Goal: Transaction & Acquisition: Purchase product/service

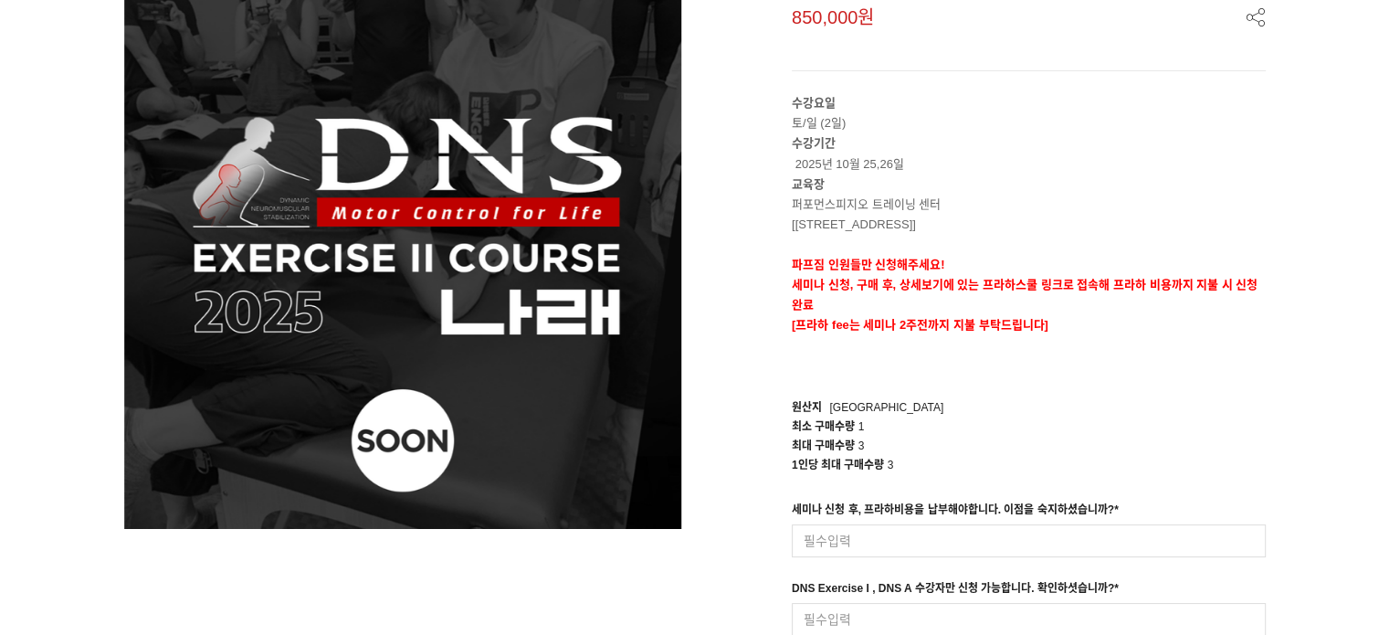
scroll to position [365, 0]
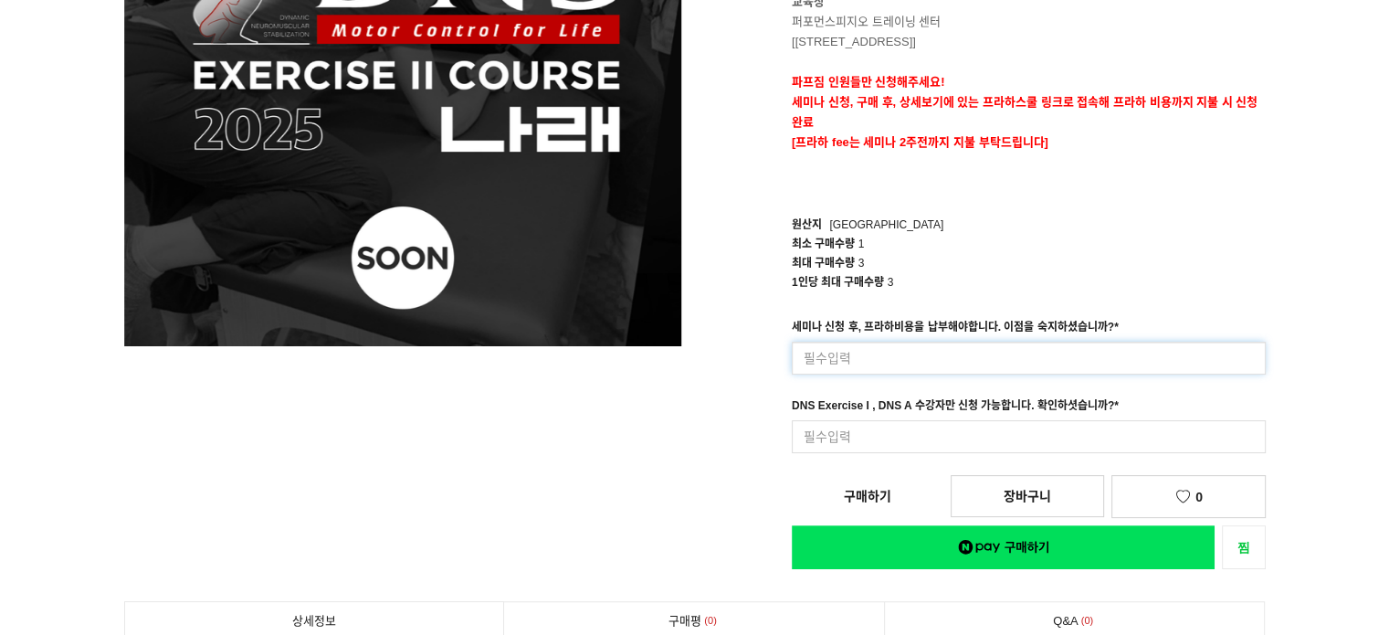
click at [848, 354] on input at bounding box center [1029, 357] width 474 height 33
type input "s"
type input "네 숙지했습니다."
click at [822, 434] on input at bounding box center [1029, 436] width 474 height 33
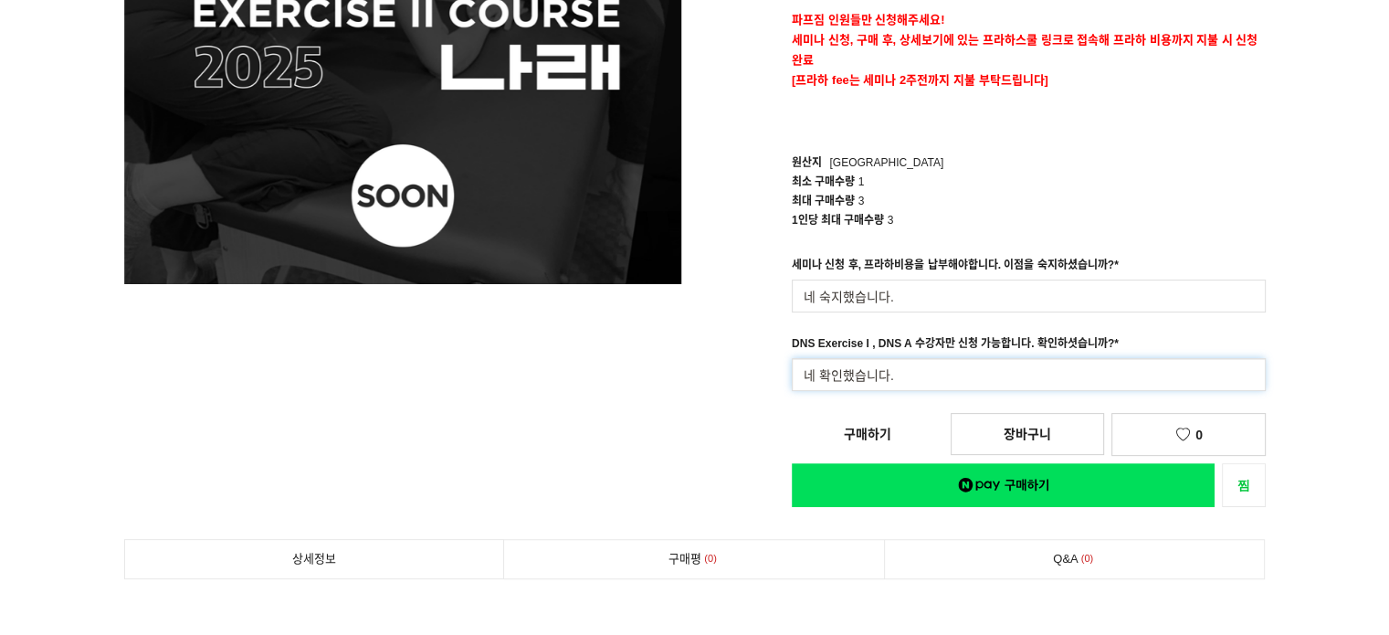
scroll to position [548, 0]
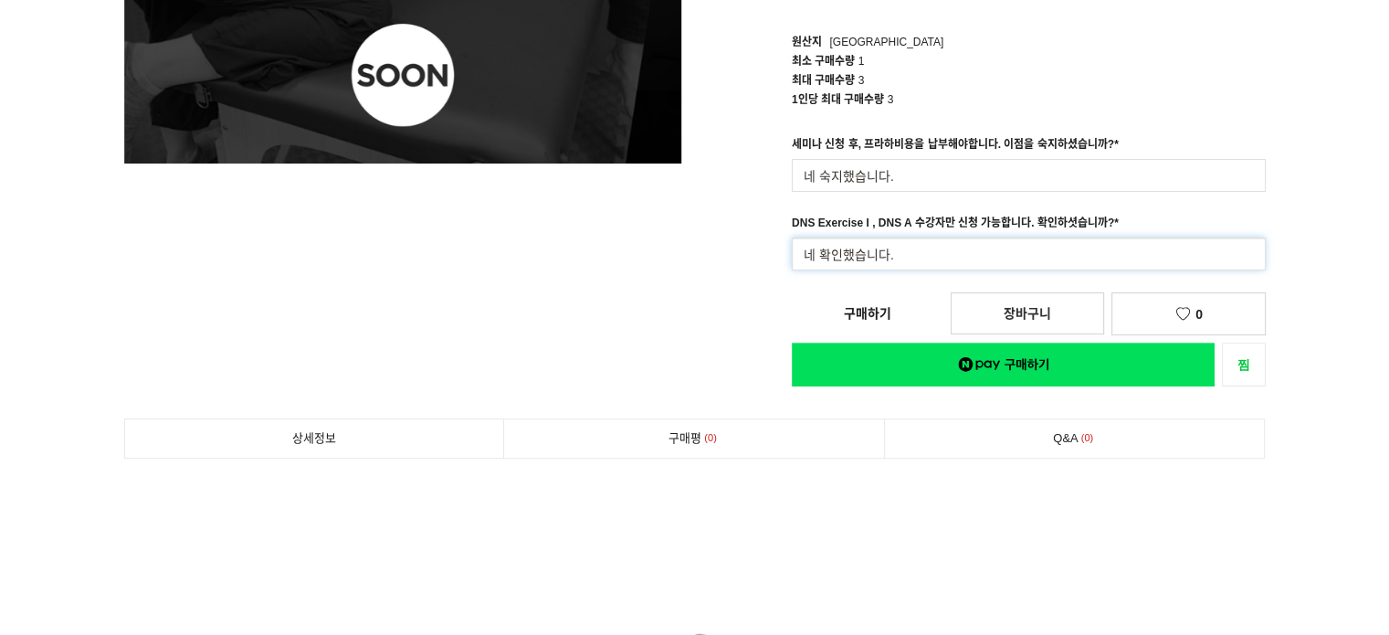
type input "네 확인했습니다."
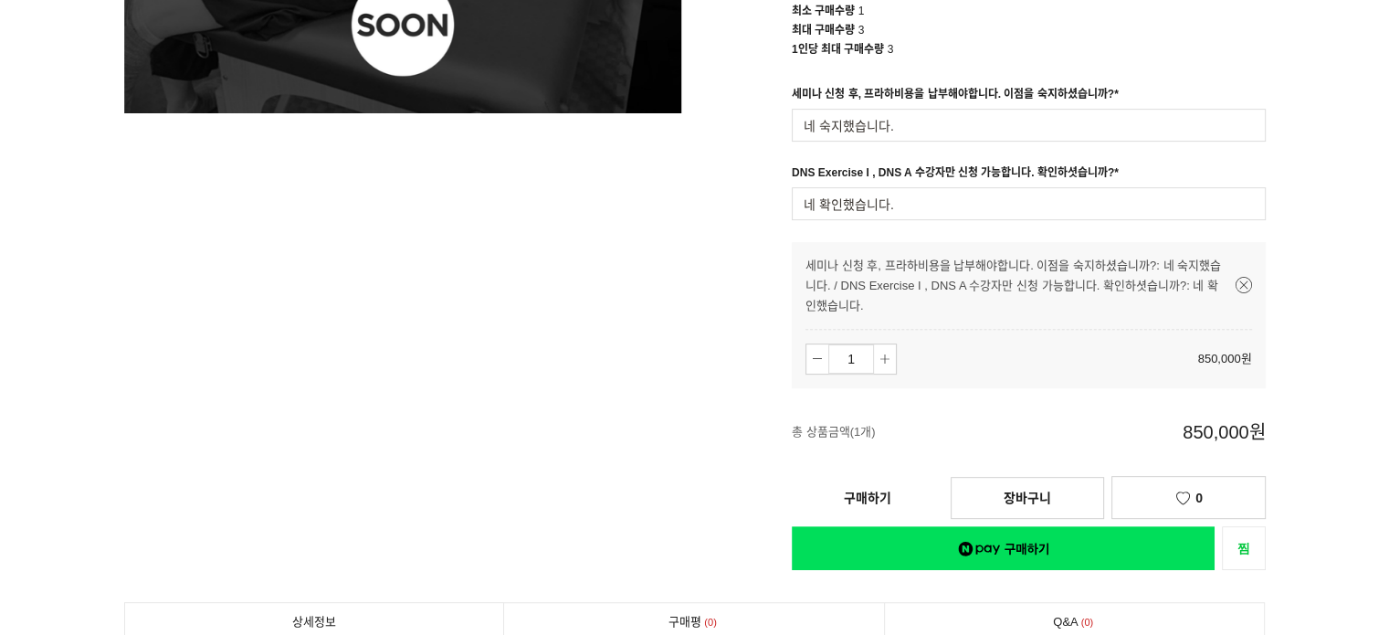
scroll to position [639, 0]
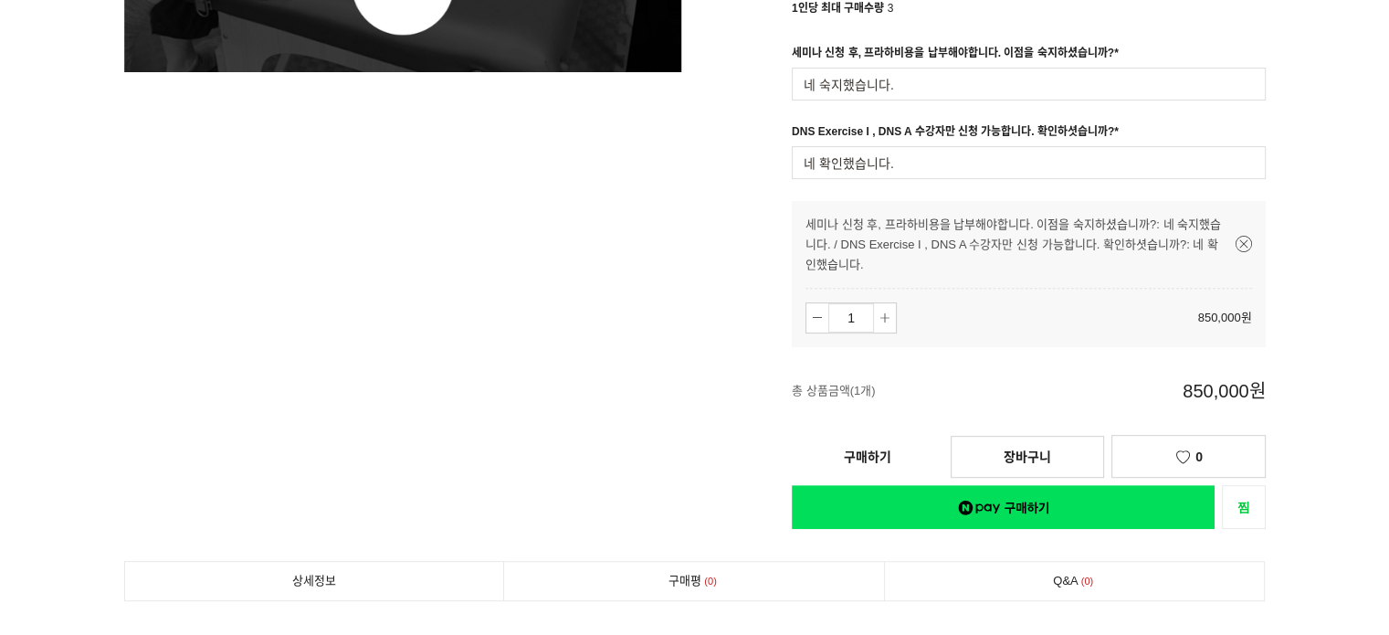
click at [872, 455] on link "구매하기" at bounding box center [868, 456] width 152 height 40
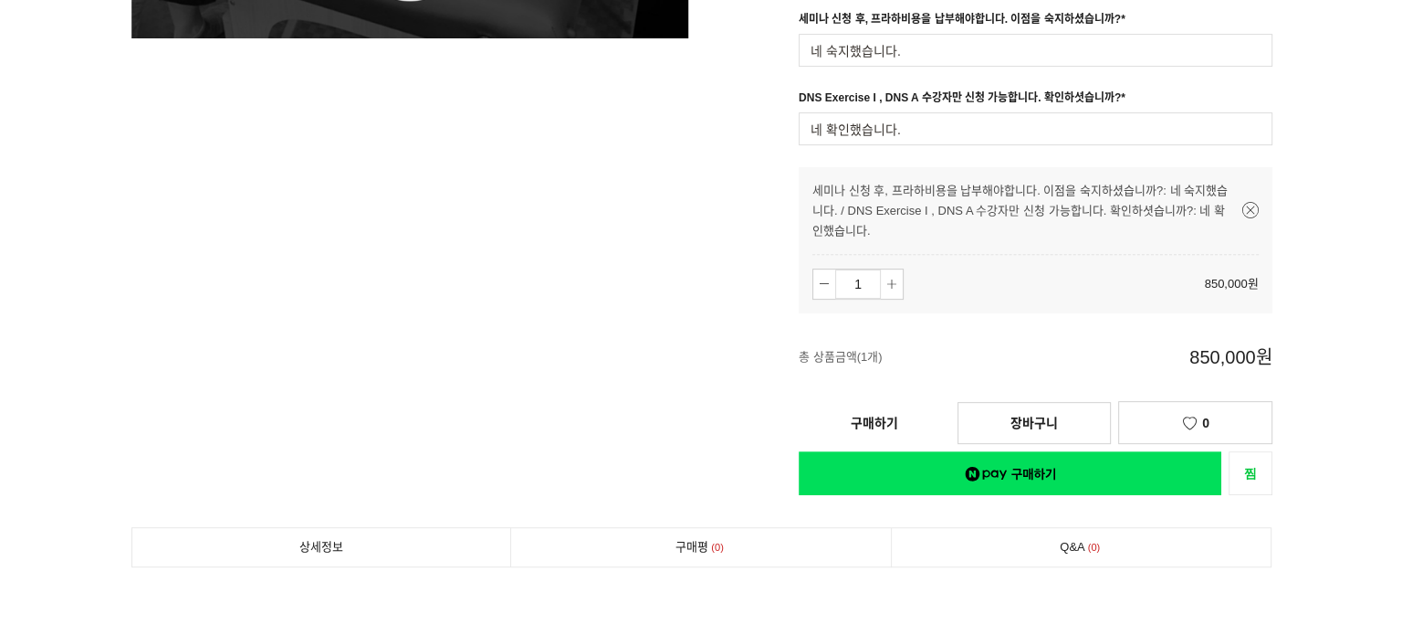
scroll to position [730, 0]
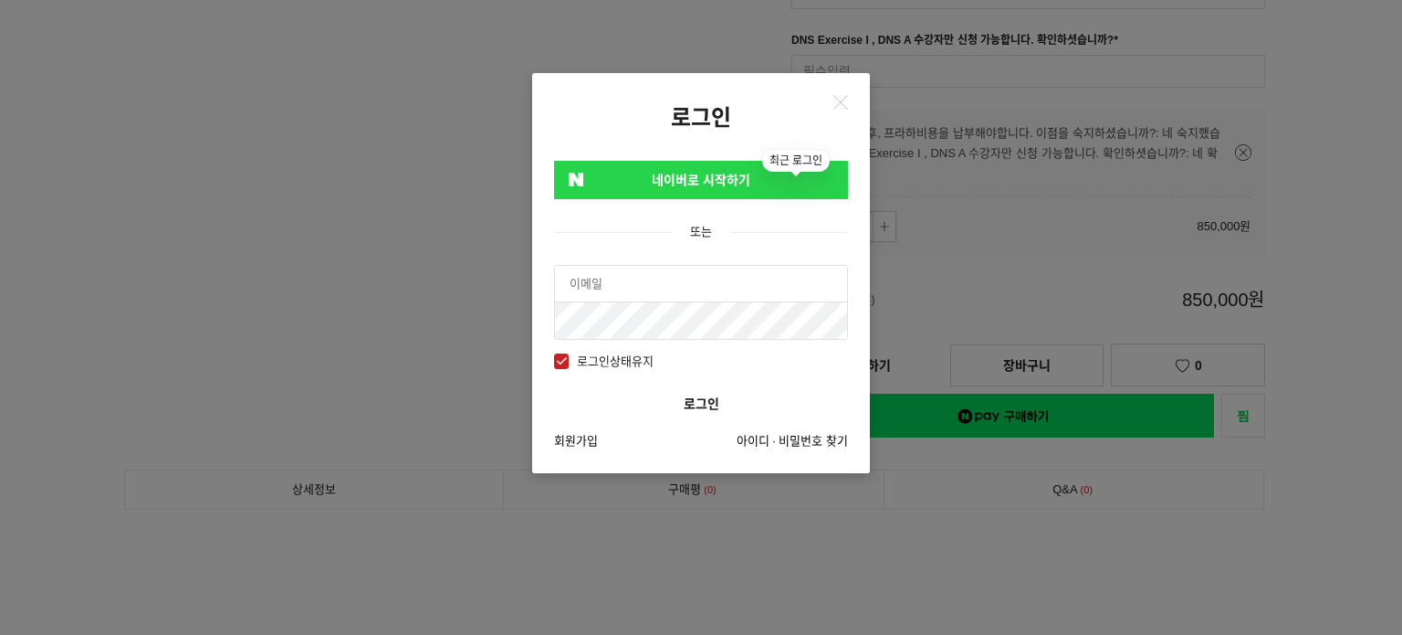
click at [664, 282] on input "text" at bounding box center [701, 284] width 292 height 37
click at [708, 173] on link "네이버로 시작하기" at bounding box center [701, 180] width 294 height 38
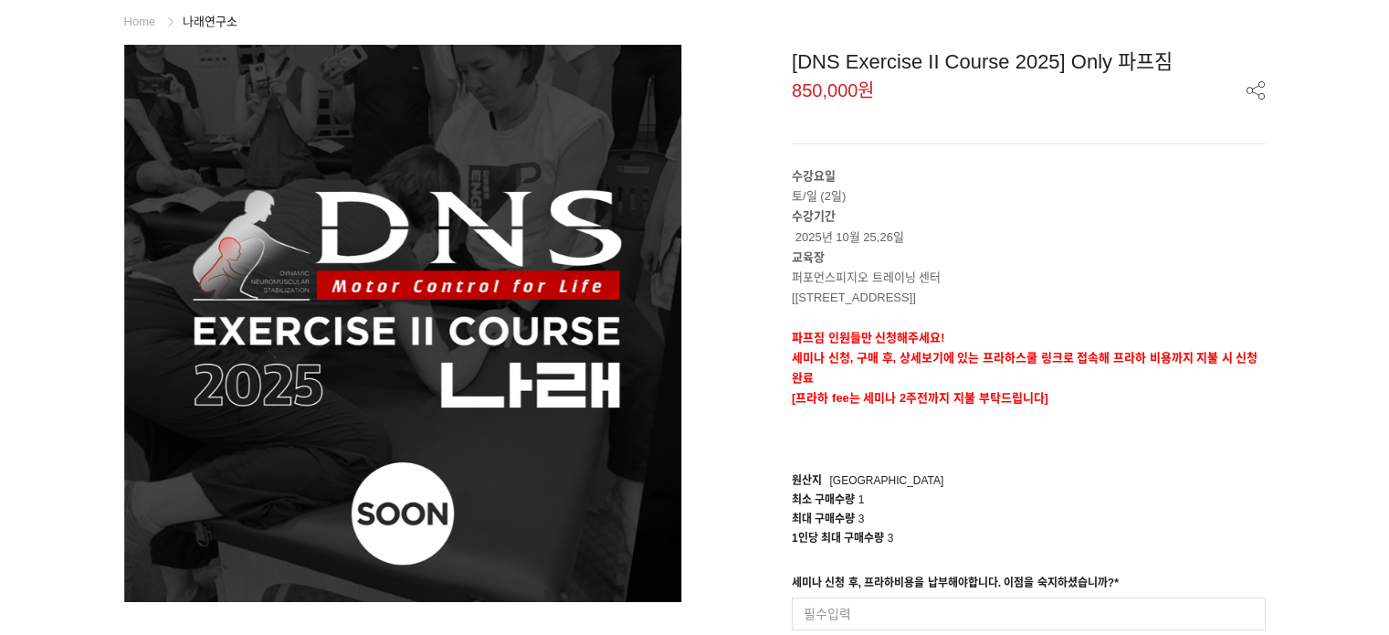
scroll to position [365, 0]
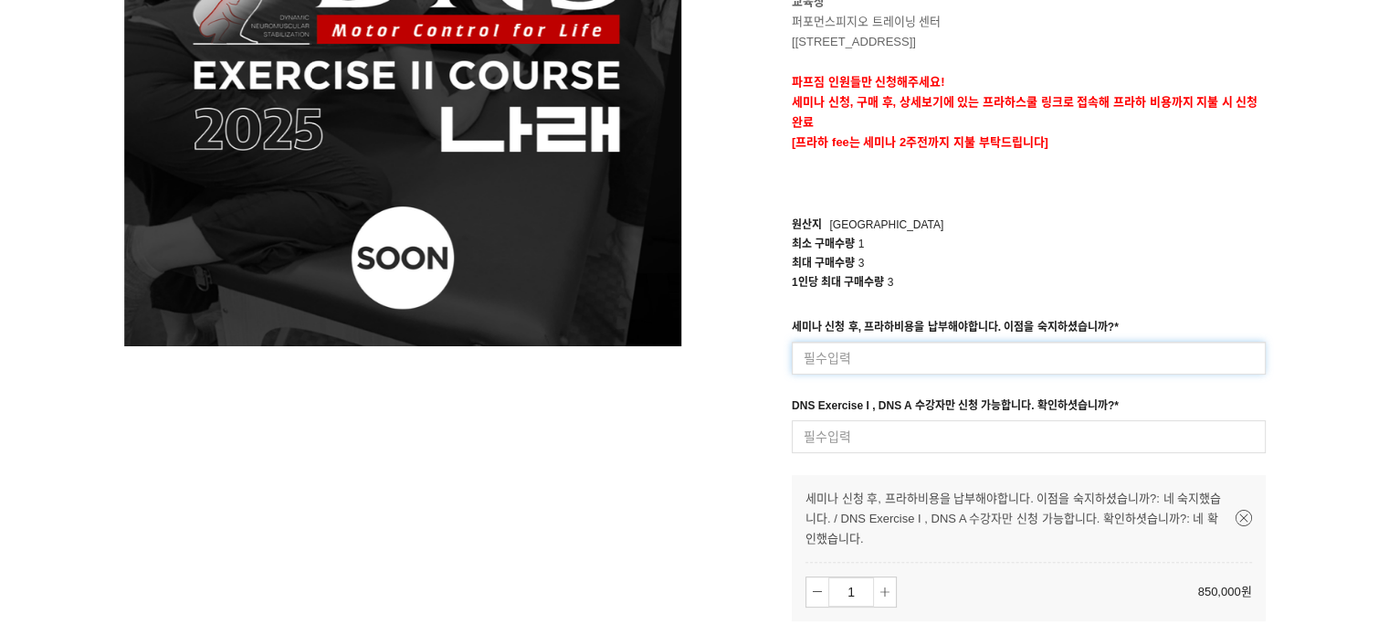
click at [1036, 374] on input at bounding box center [1029, 357] width 474 height 33
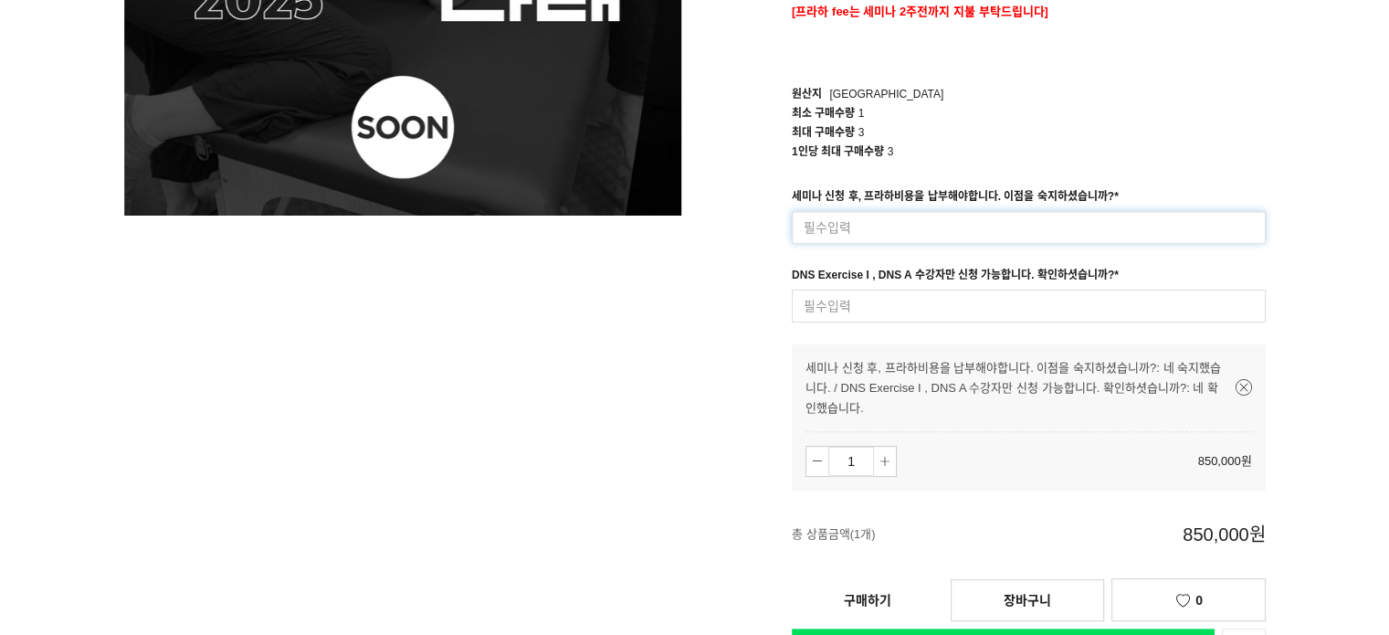
scroll to position [639, 0]
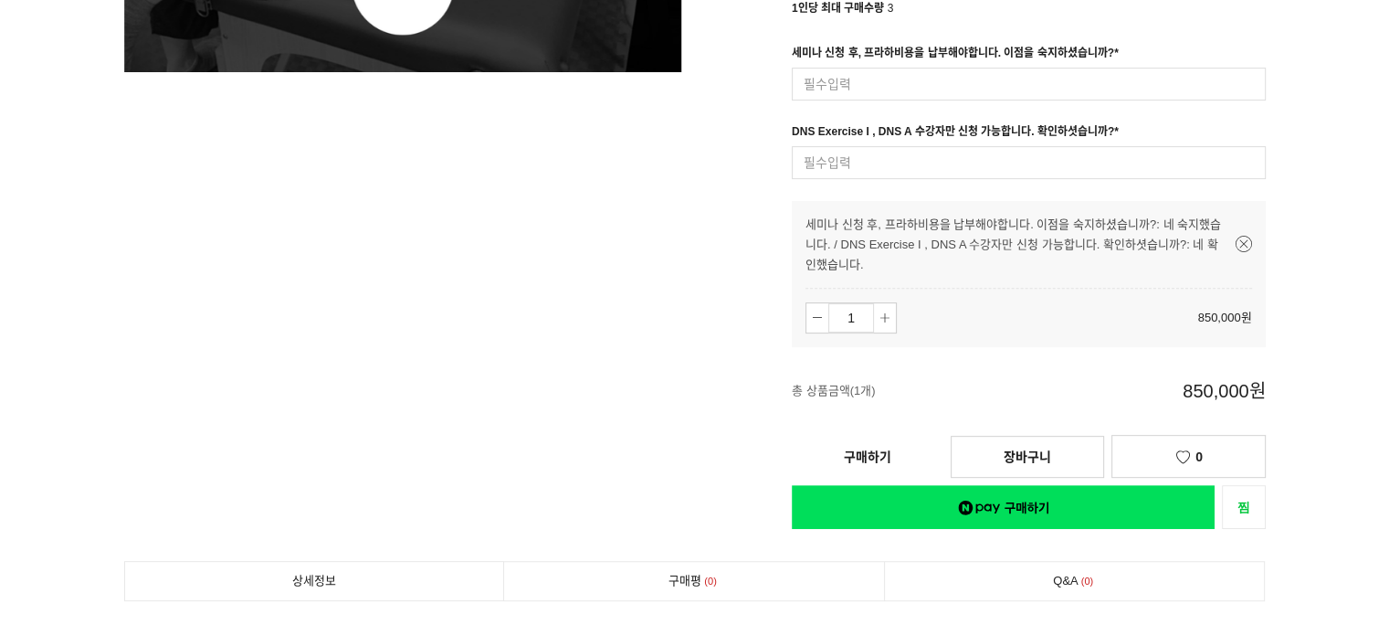
click at [897, 461] on link "구매하기" at bounding box center [868, 456] width 152 height 40
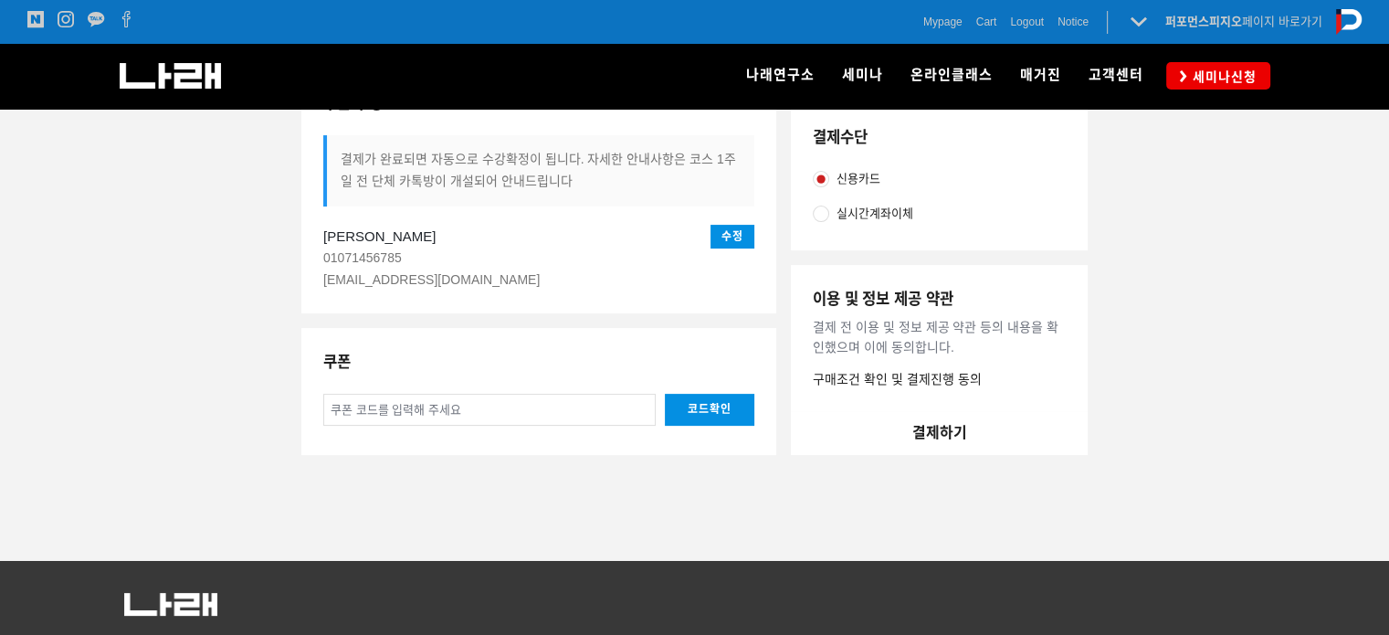
scroll to position [290, 0]
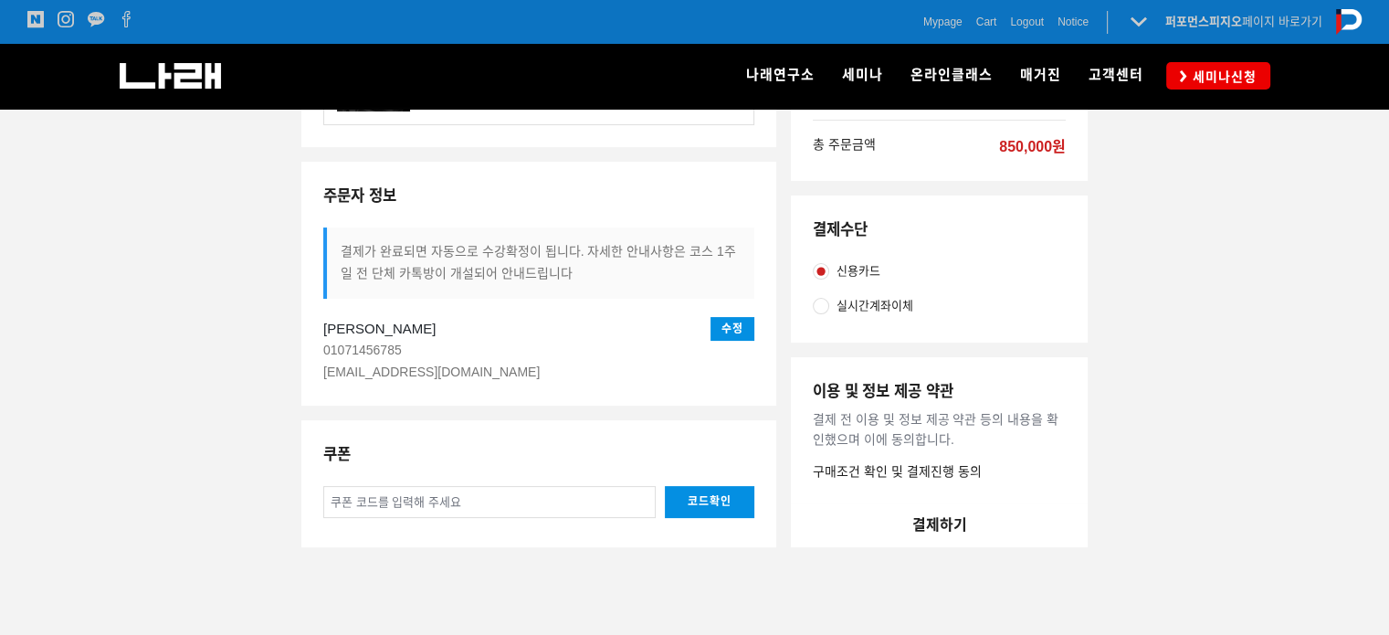
click at [869, 305] on span "실시간계좌이체" at bounding box center [874, 306] width 77 height 20
click at [829, 305] on input "실시간계좌이체" at bounding box center [821, 306] width 16 height 16
radio input "true"
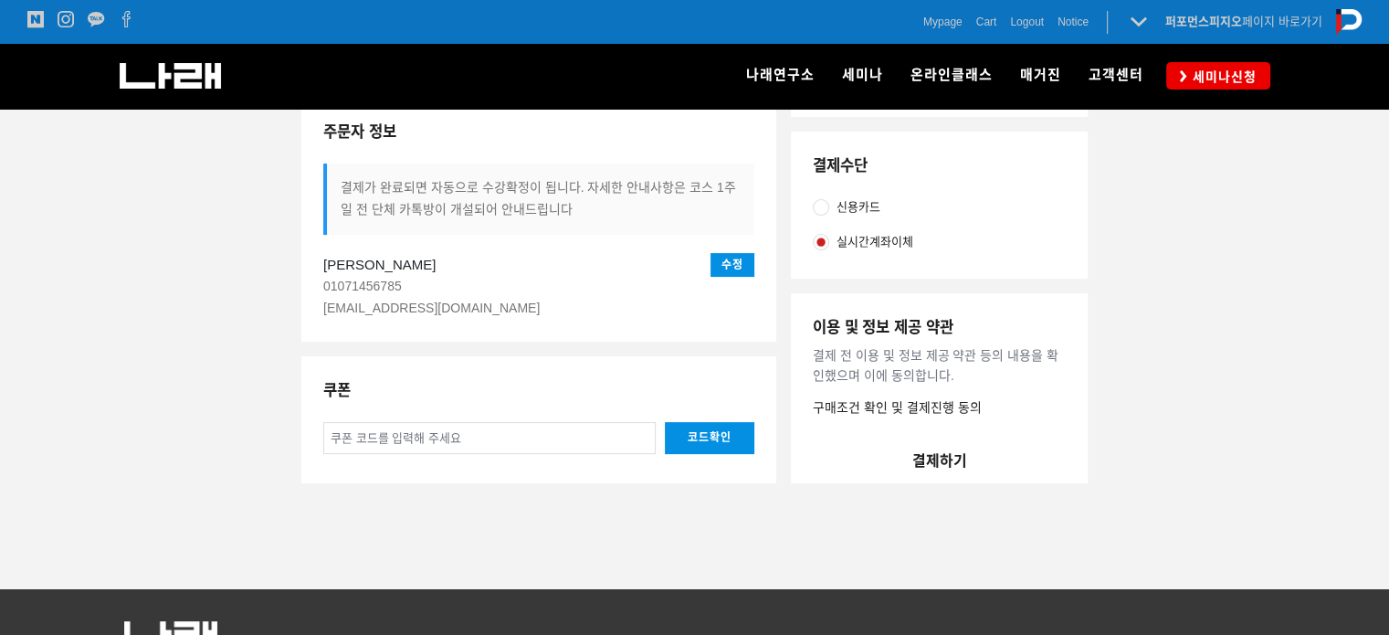
scroll to position [382, 0]
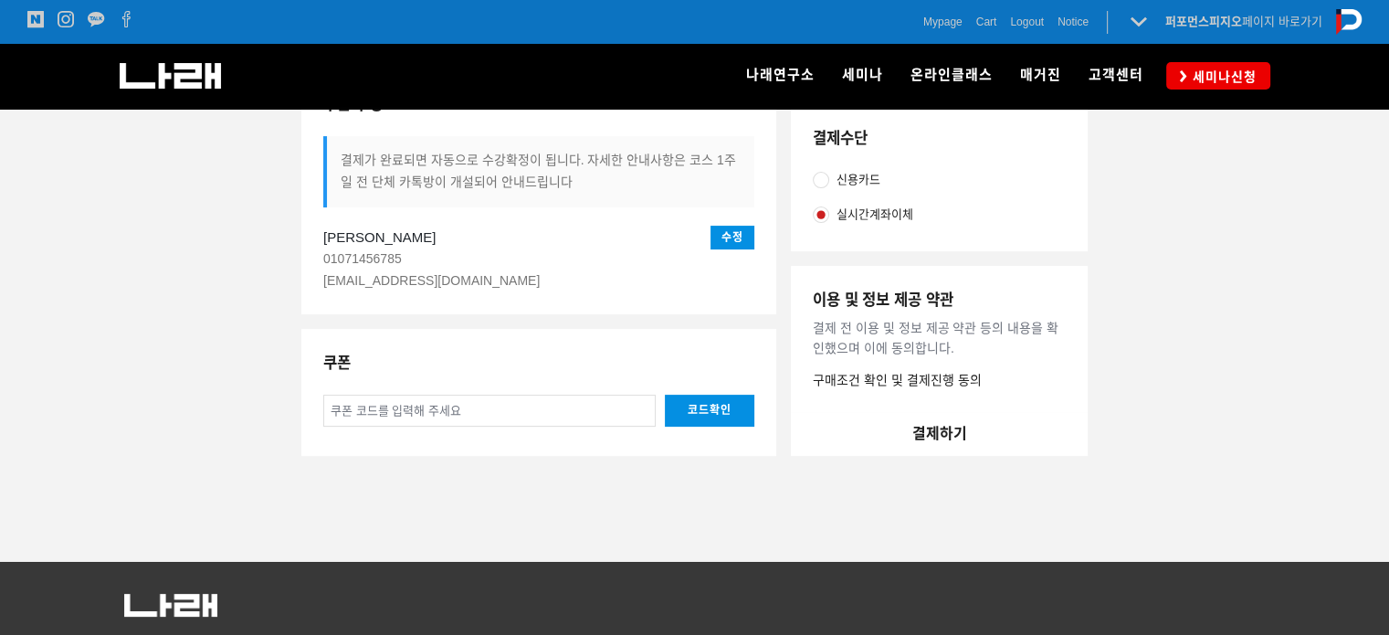
click at [953, 431] on button "결제하기" at bounding box center [939, 434] width 297 height 44
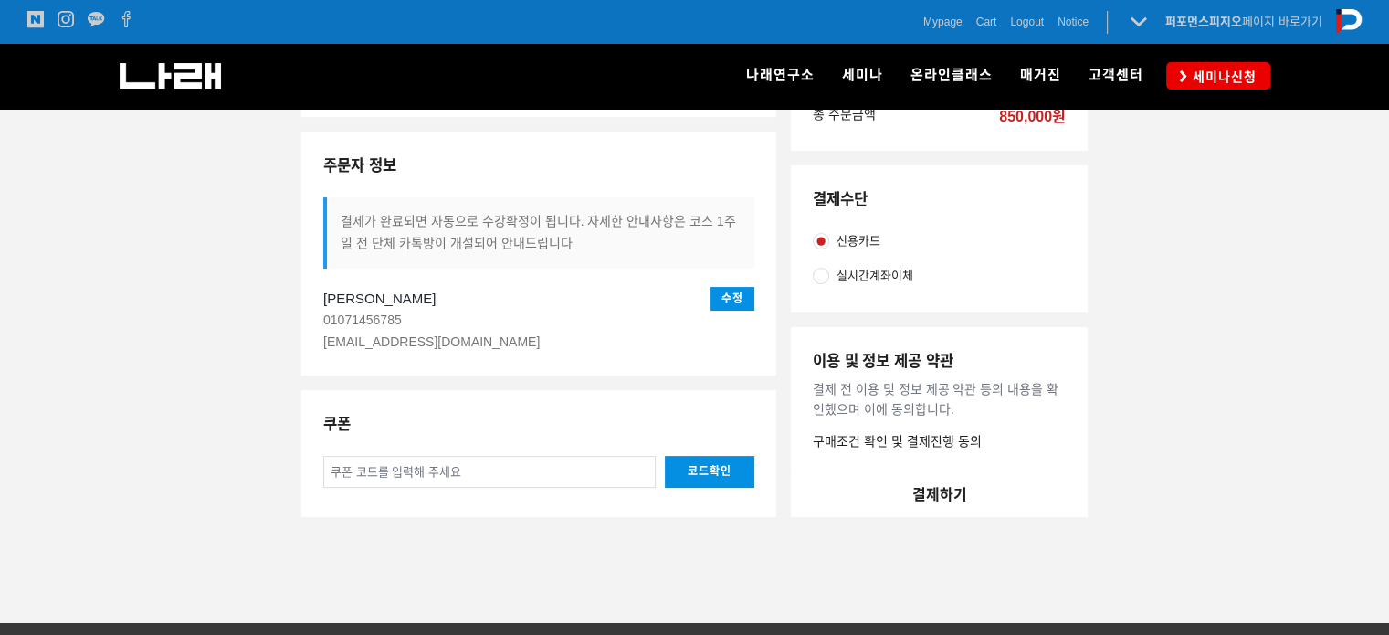
scroll to position [365, 0]
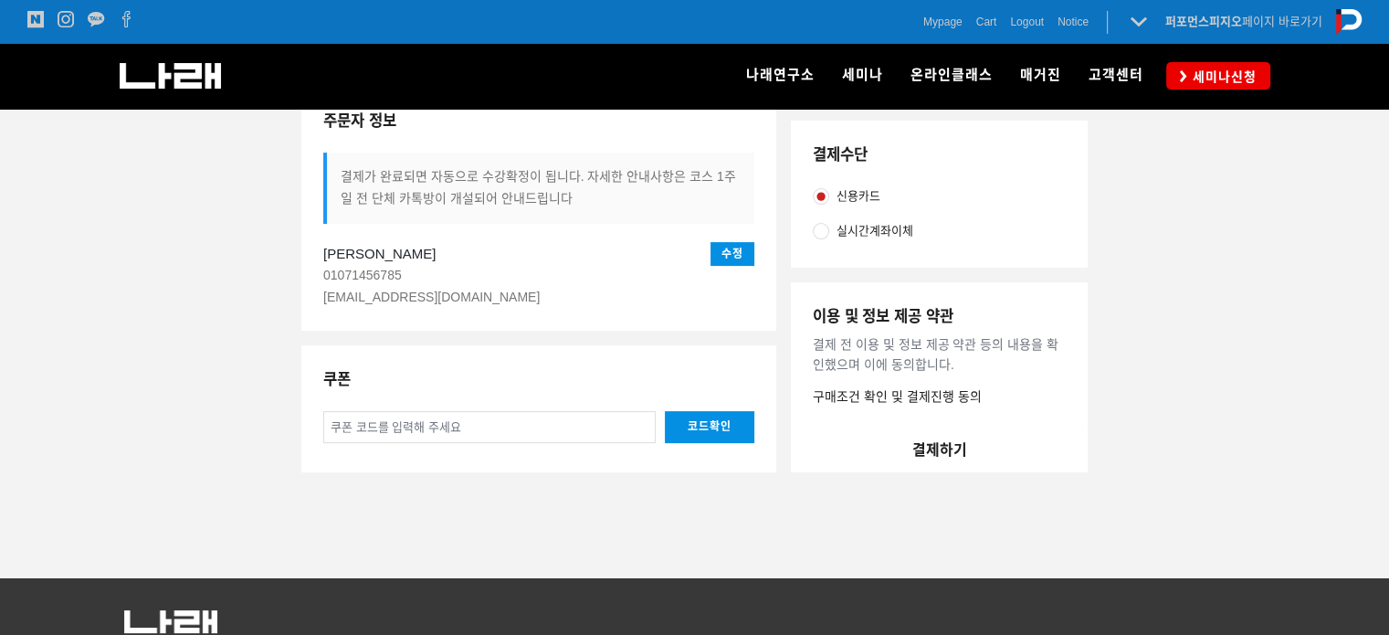
click at [950, 453] on button "결제하기" at bounding box center [939, 450] width 297 height 44
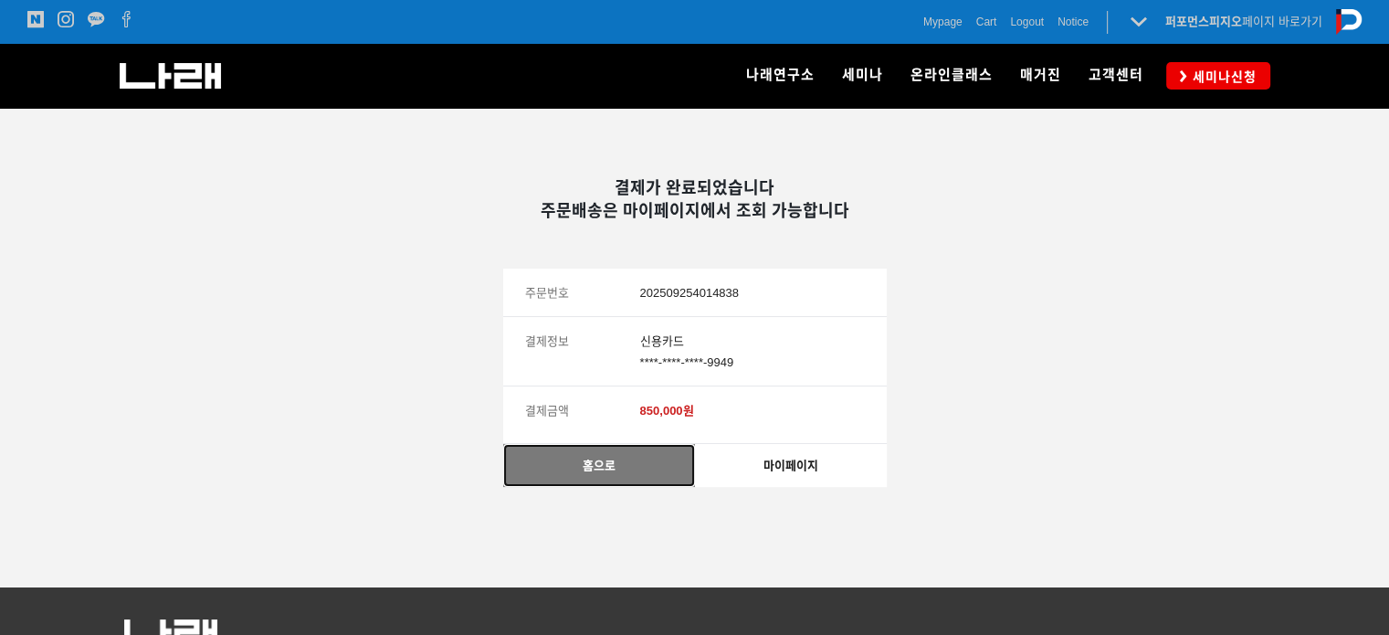
click at [617, 451] on link "홈으로" at bounding box center [599, 465] width 192 height 43
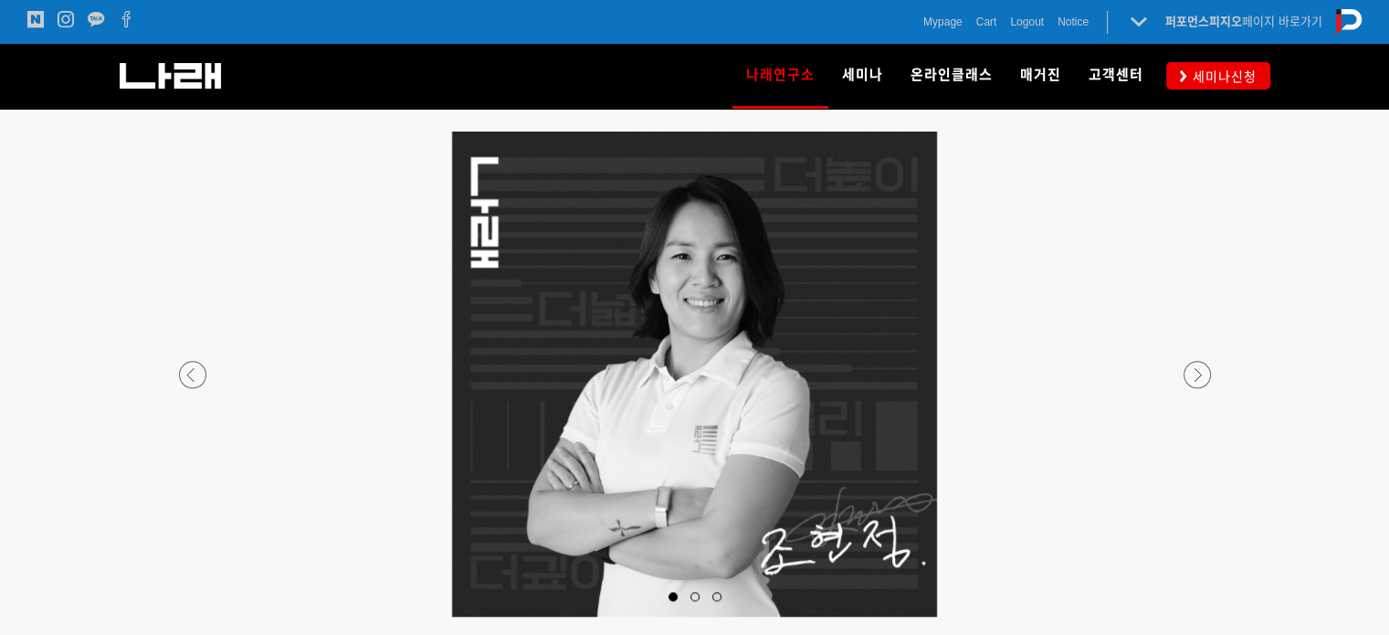
scroll to position [1643, 0]
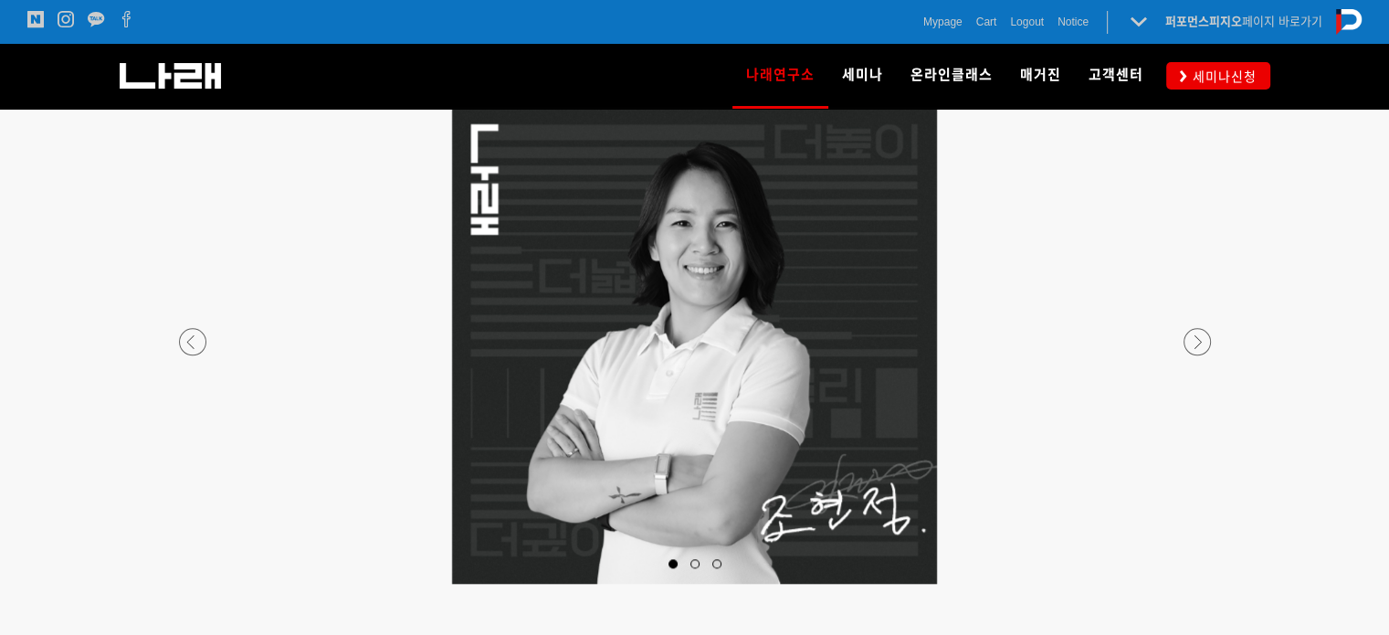
click at [1208, 583] on div at bounding box center [694, 583] width 1077 height 0
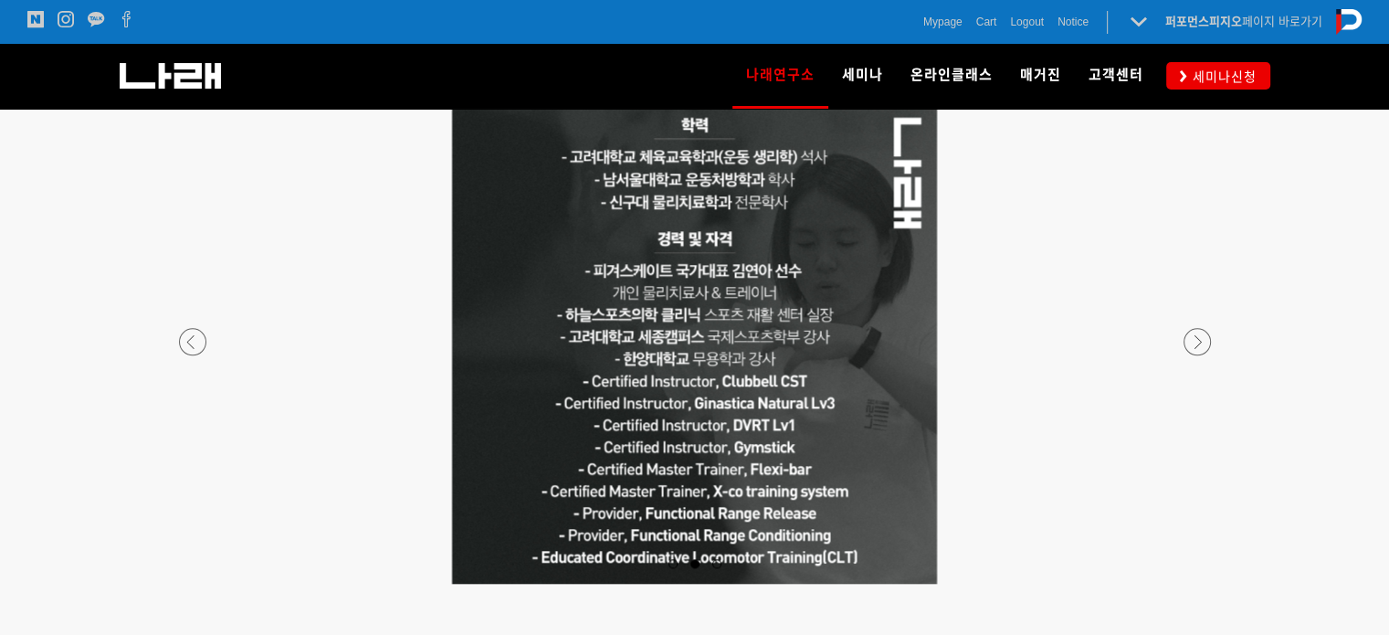
scroll to position [1552, 0]
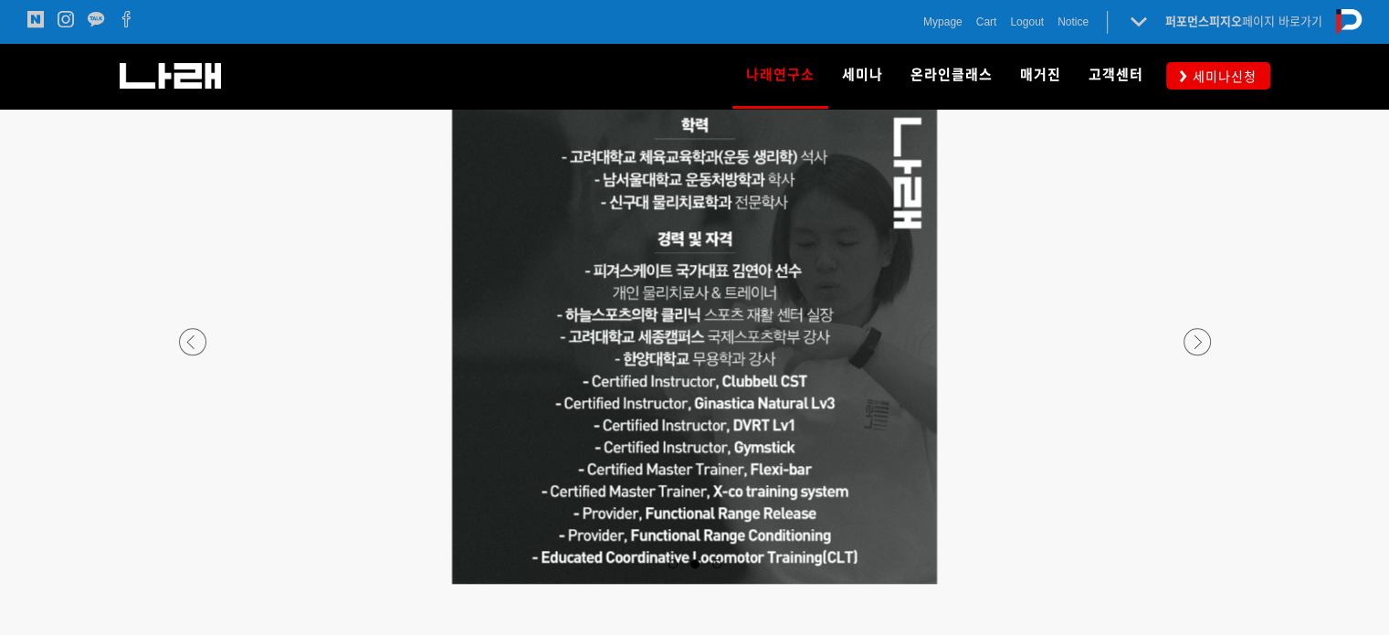
click at [1194, 583] on div at bounding box center [694, 583] width 1077 height 0
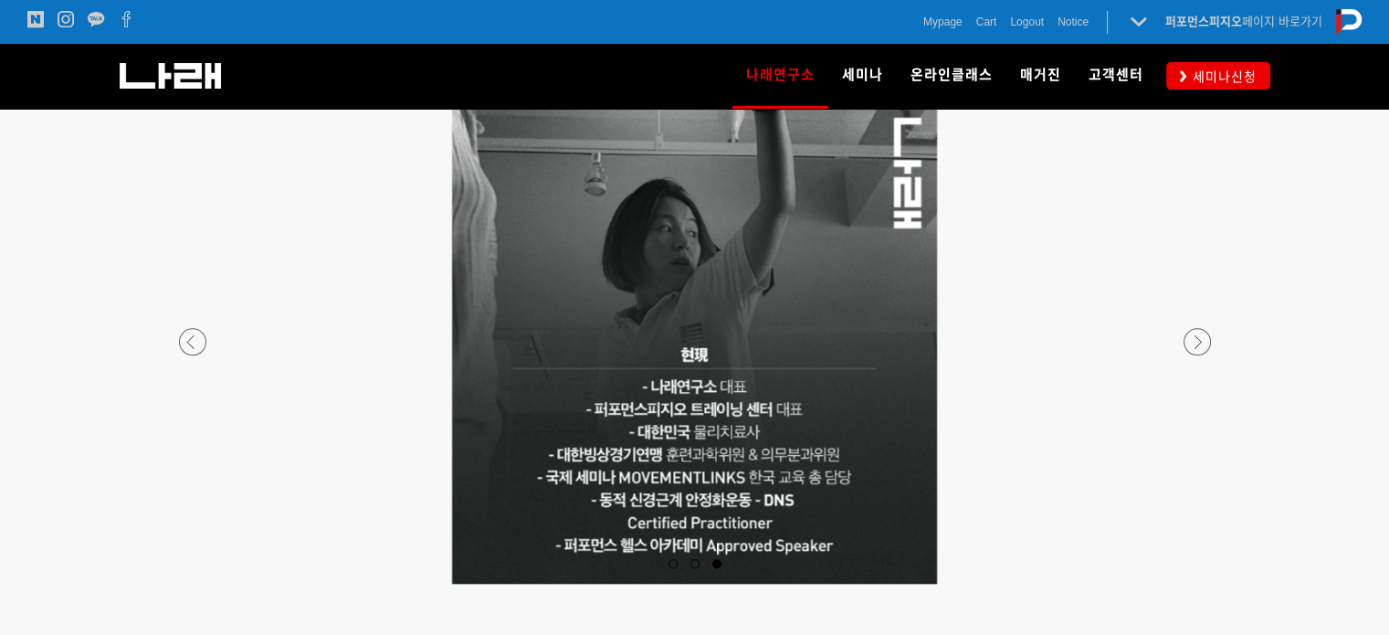
click at [185, 583] on div at bounding box center [694, 583] width 1077 height 0
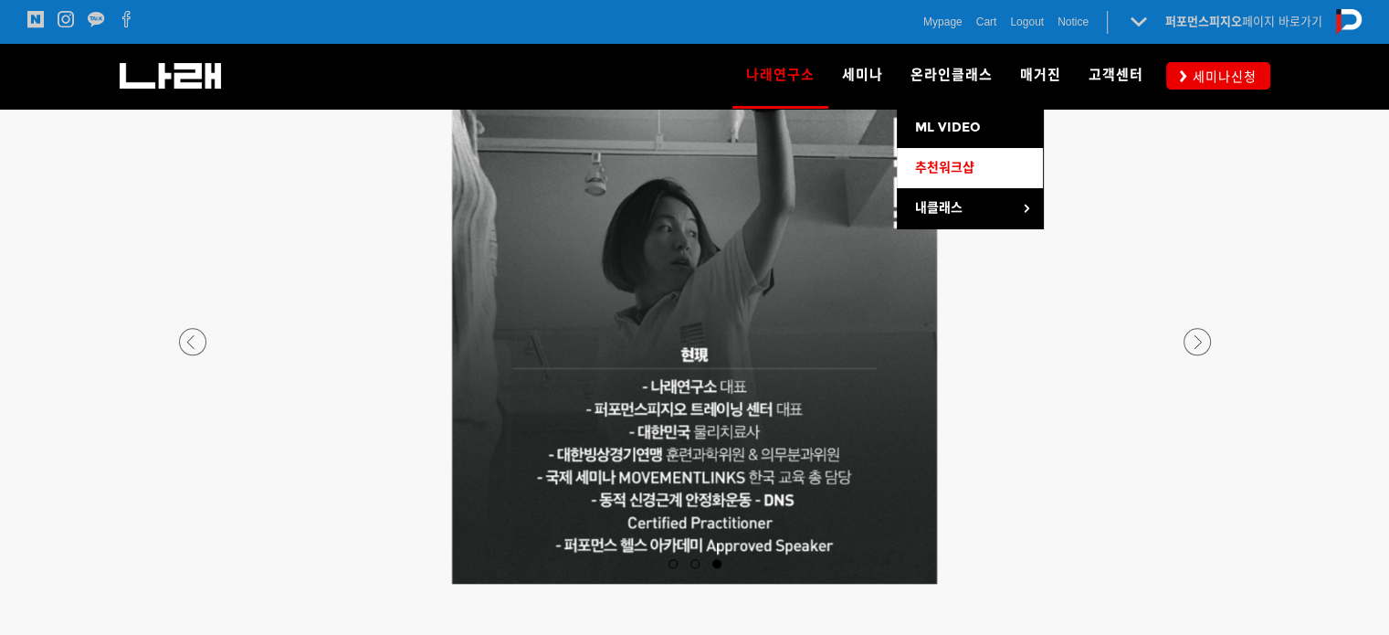
click at [965, 168] on span "추천워크샵" at bounding box center [944, 168] width 59 height 16
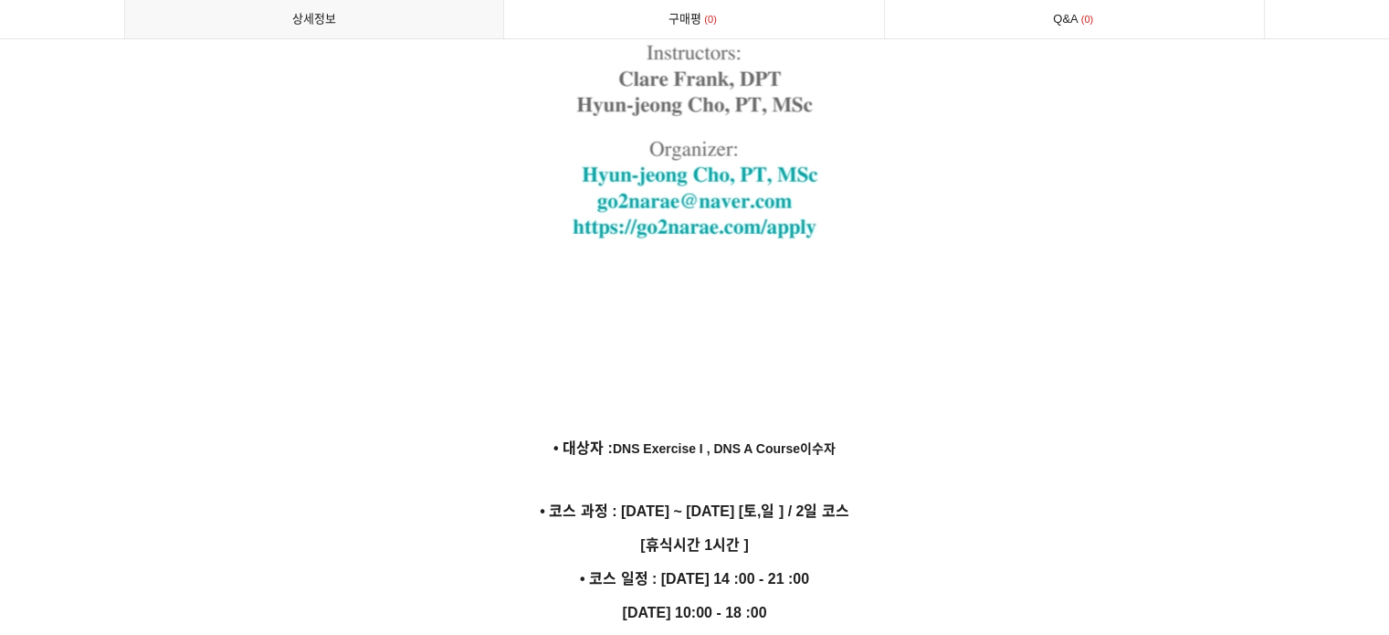
scroll to position [5204, 0]
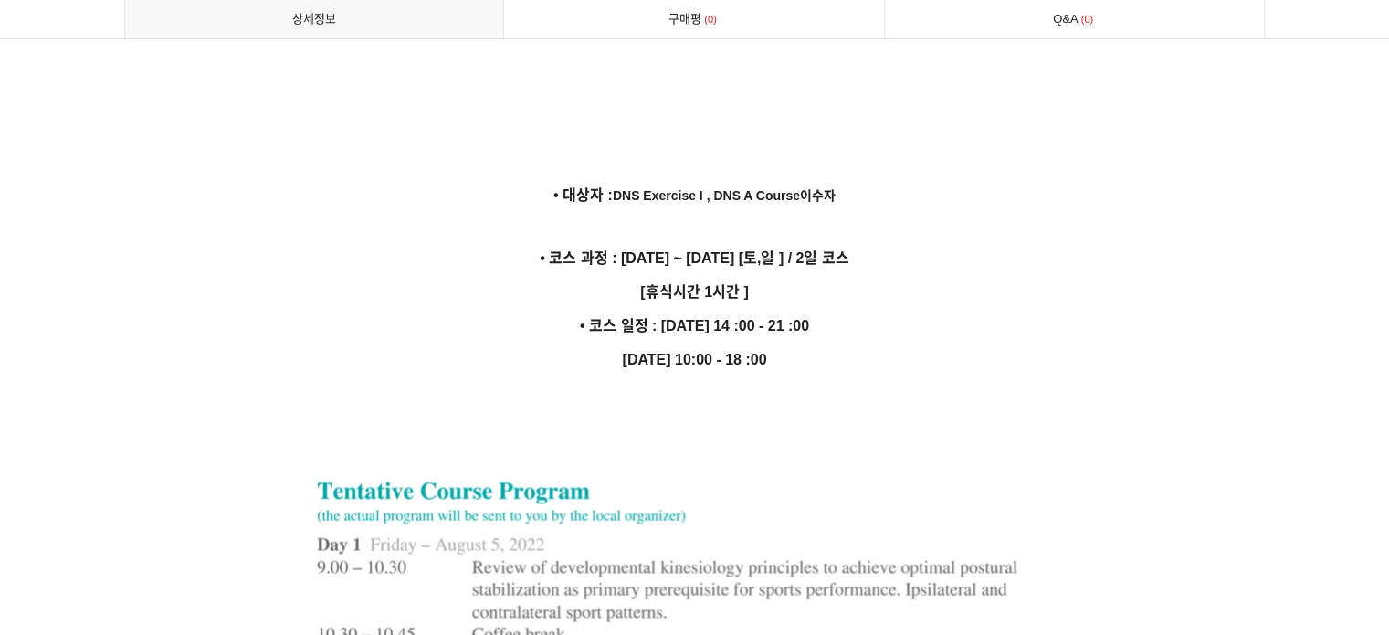
drag, startPoint x: 479, startPoint y: 233, endPoint x: 822, endPoint y: 341, distance: 358.9
copy div "코스 과정 : 2025년 10월 25일 ~ 2025년 10월 26일 [토,일 ] / 2일 코스 [휴식시간 1시간 ] • 코스 일정 : 10월 …"
click at [613, 183] on p "• 대상자 : DNS Exercise I , DNS A Course이수자" at bounding box center [694, 195] width 1141 height 25
drag, startPoint x: 550, startPoint y: 165, endPoint x: 847, endPoint y: 333, distance: 341.8
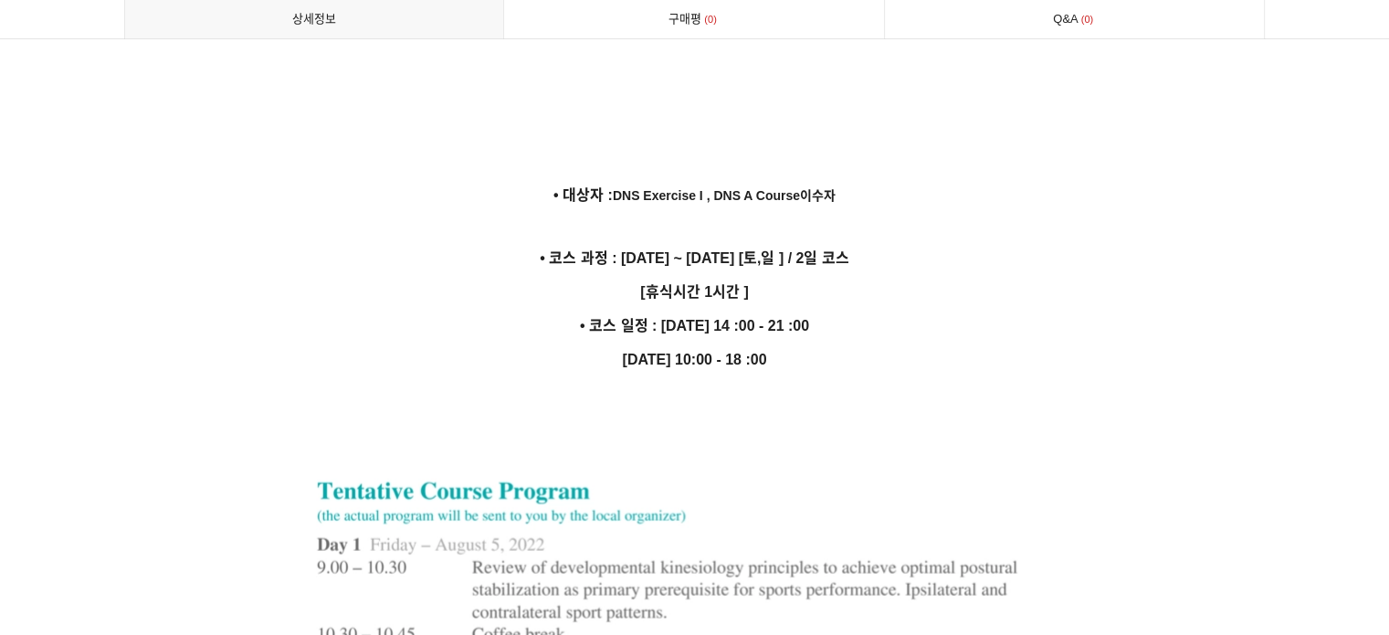
copy div "• 대상자 : DNS Exercise I , DNS A Course이수자 • 코스 과정 : 2025년 10월 25일 ~ 2025년 10월 26…"
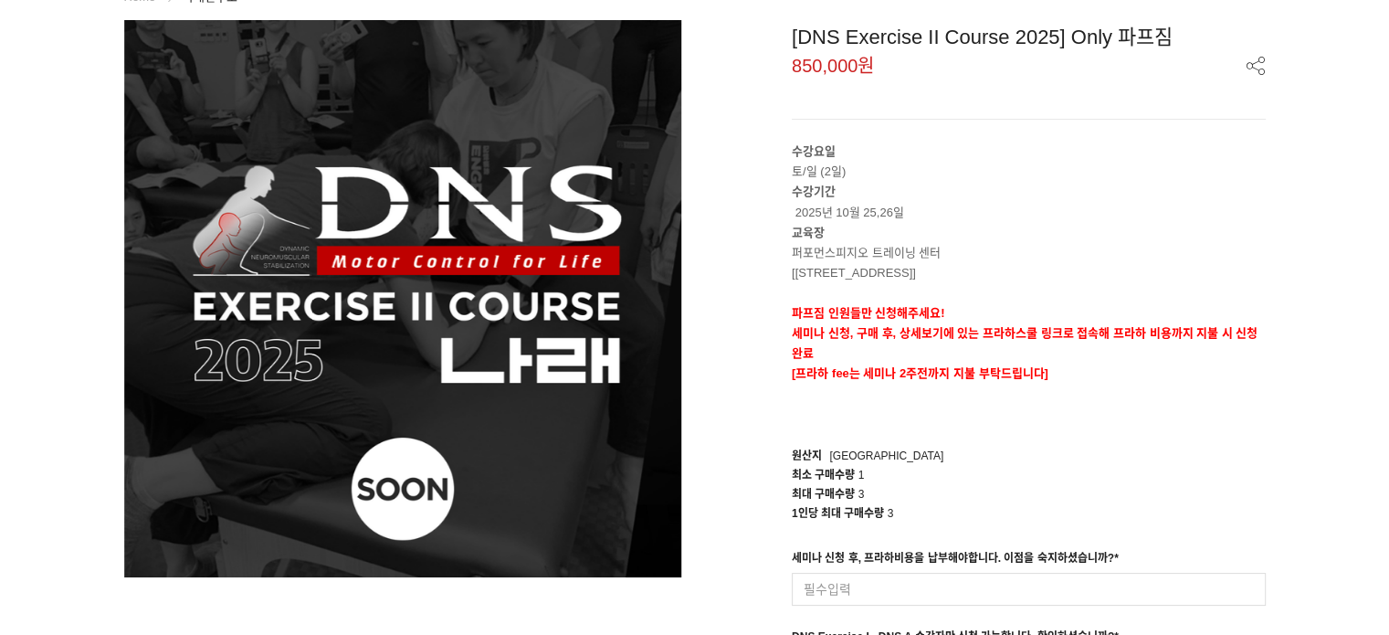
scroll to position [91, 0]
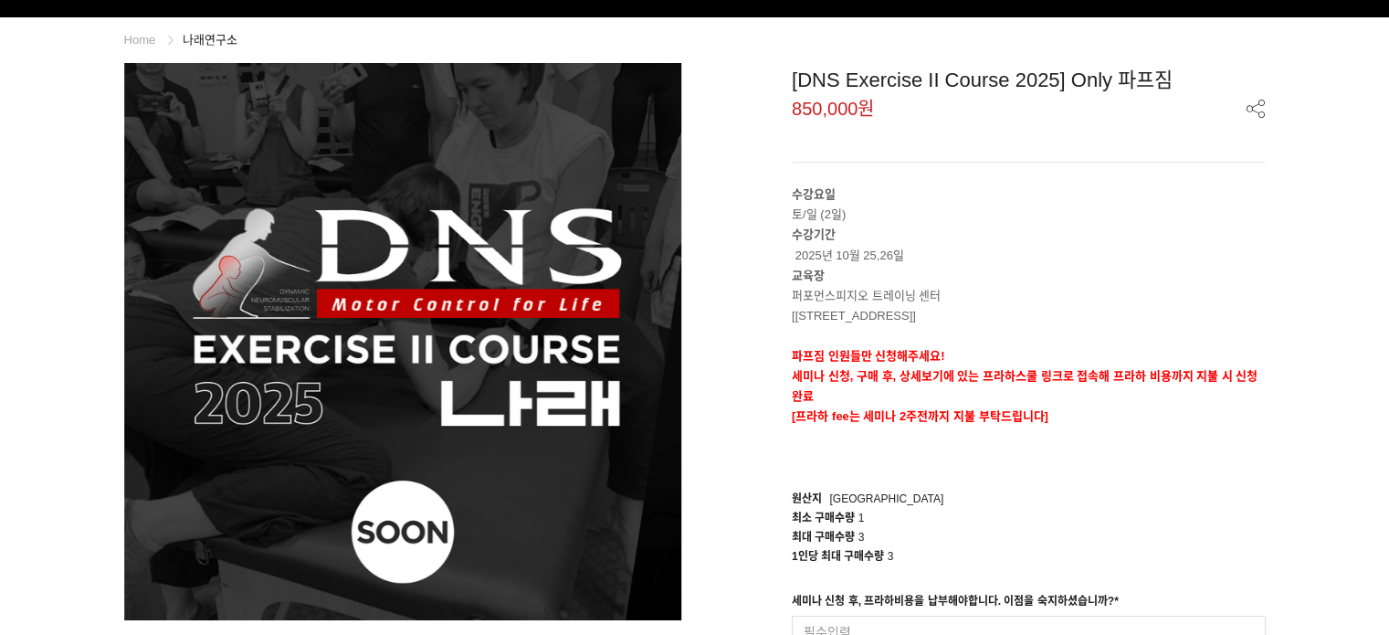
drag, startPoint x: 1000, startPoint y: 311, endPoint x: 790, endPoint y: 277, distance: 212.8
click at [790, 277] on div "[DNS Exercise II Course 2025] Only 파프짐 850,000원 수강요일 토/일 (2일) 수강기간 2025년 10월 25…" at bounding box center [987, 453] width 557 height 780
copy div "교육장 퍼포먼스피지오 트레이닝 센터 [송파구 128 skv1 메트로시티 B동 318호]"
click at [1271, 456] on div "[DNS Exercise II Course 2025] Only 파프짐 850,000원 수강요일 토/일 (2일) 수강기간 2025년 10월 25…" at bounding box center [987, 453] width 584 height 780
click at [1214, 240] on p "수강기간 2025년 10월 25,26일" at bounding box center [1029, 245] width 474 height 40
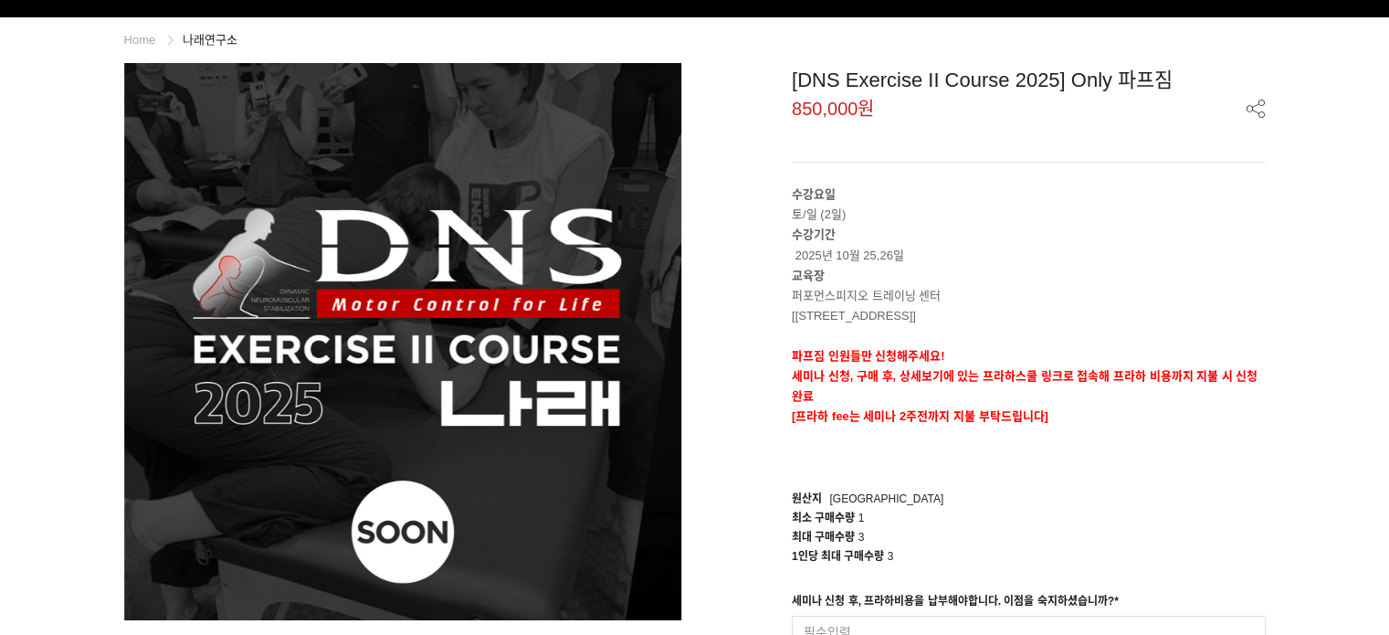
click at [950, 112] on span "850,000원" at bounding box center [1029, 109] width 474 height 19
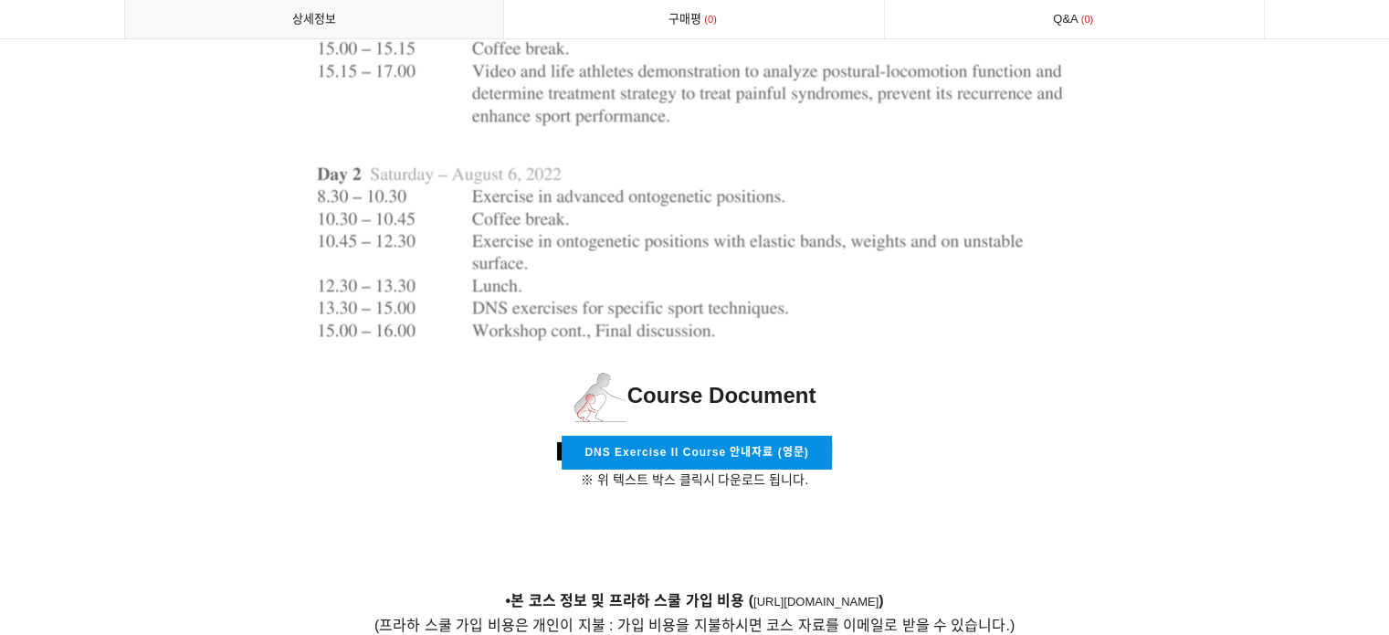
scroll to position [6026, 0]
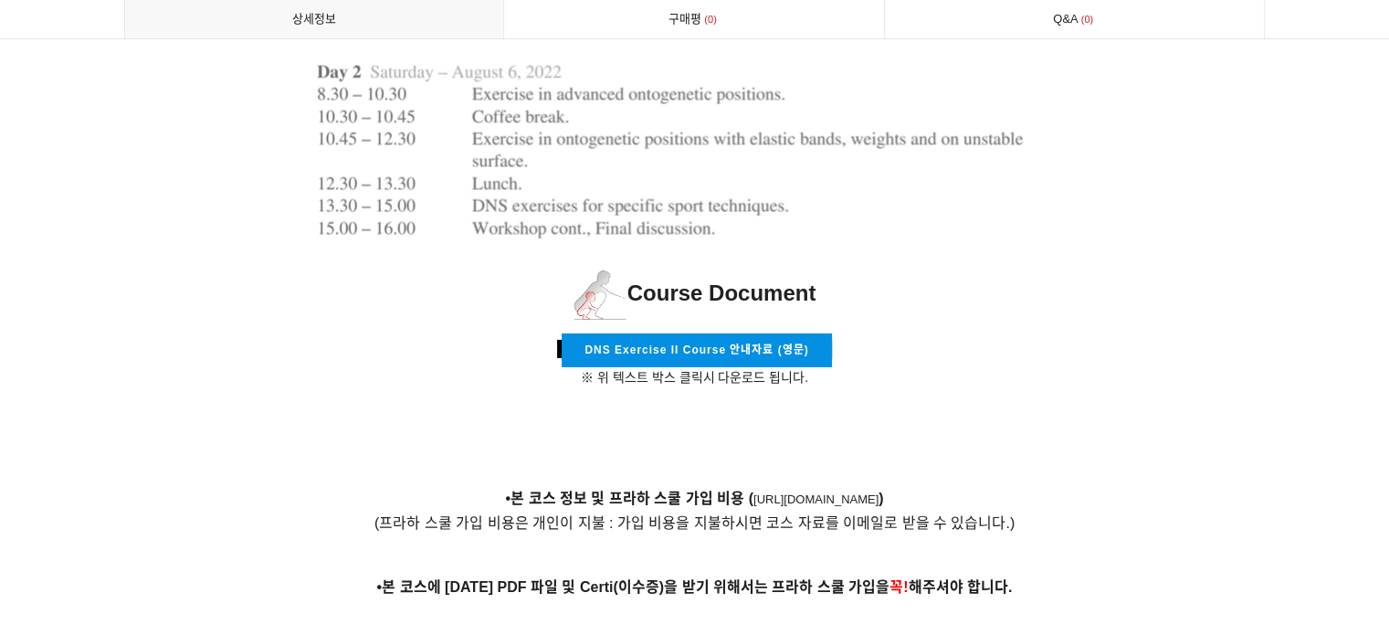
click at [819, 333] on link "DNS Exercise II Course 안내자료 (영문)" at bounding box center [696, 350] width 269 height 34
click at [755, 333] on link "DNS Exercise II Course 안내자료 (영문)" at bounding box center [696, 350] width 269 height 34
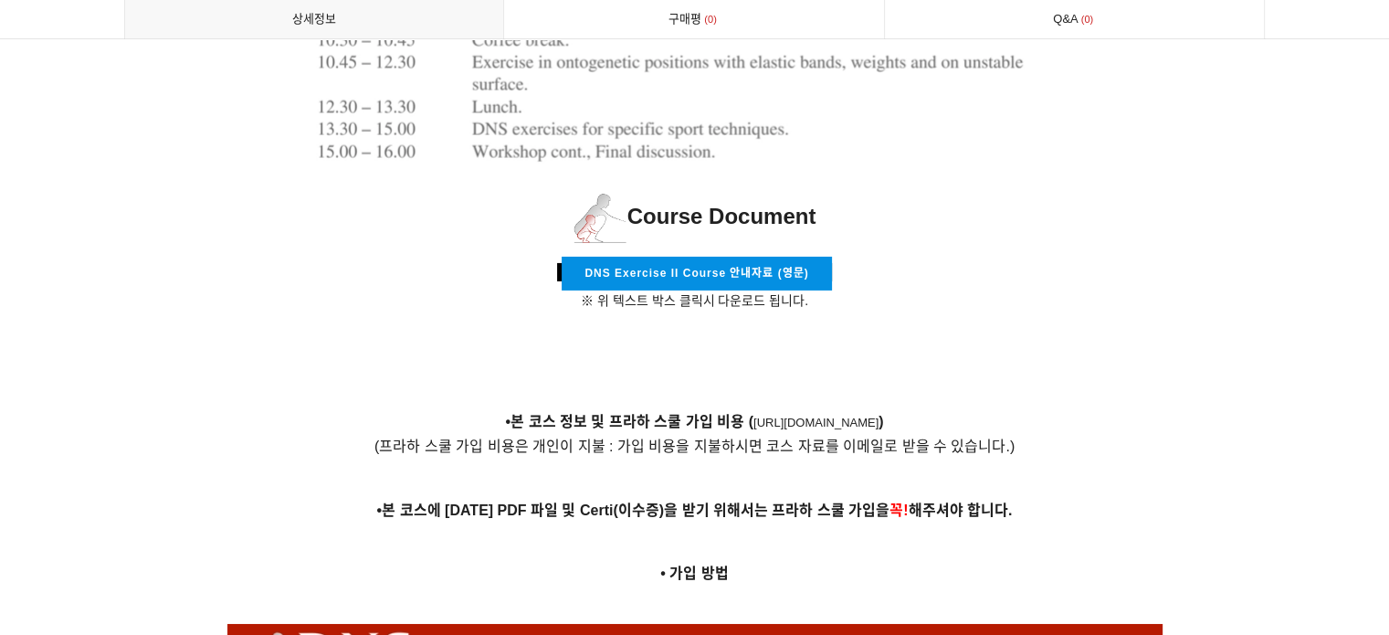
scroll to position [6209, 0]
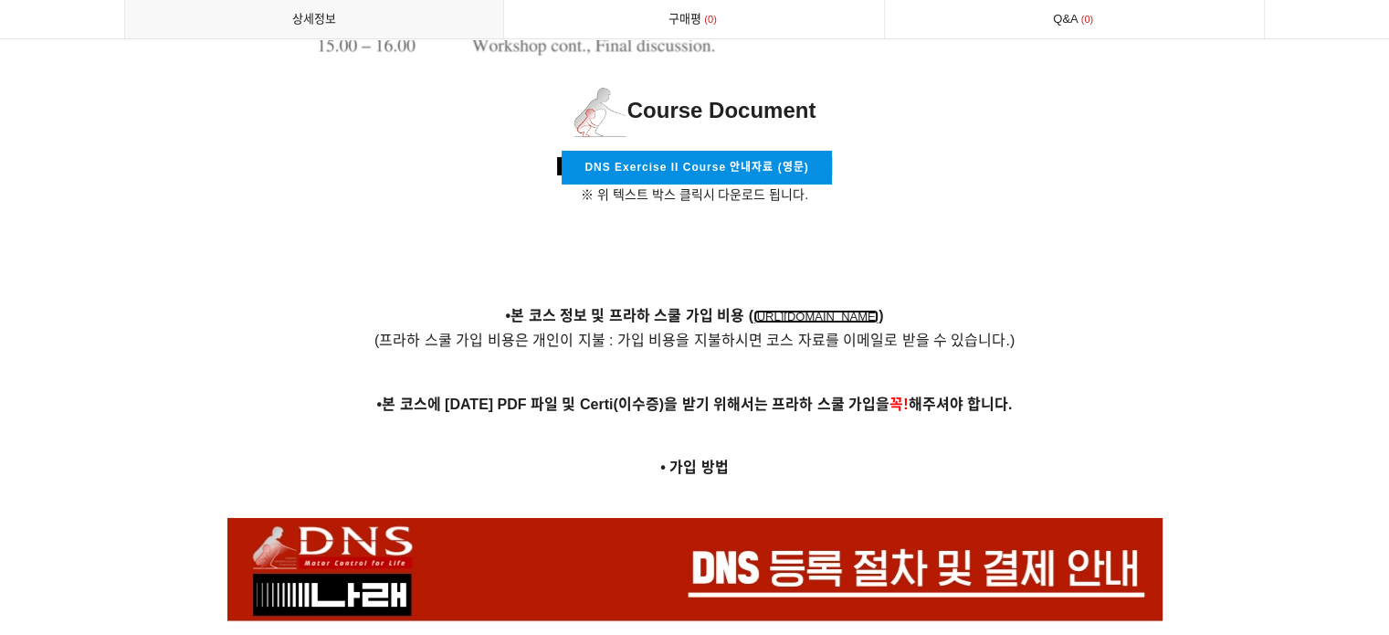
click at [796, 310] on link "https://www.rehabps.cz/rehab/course.php?c_id=3571" at bounding box center [815, 317] width 125 height 14
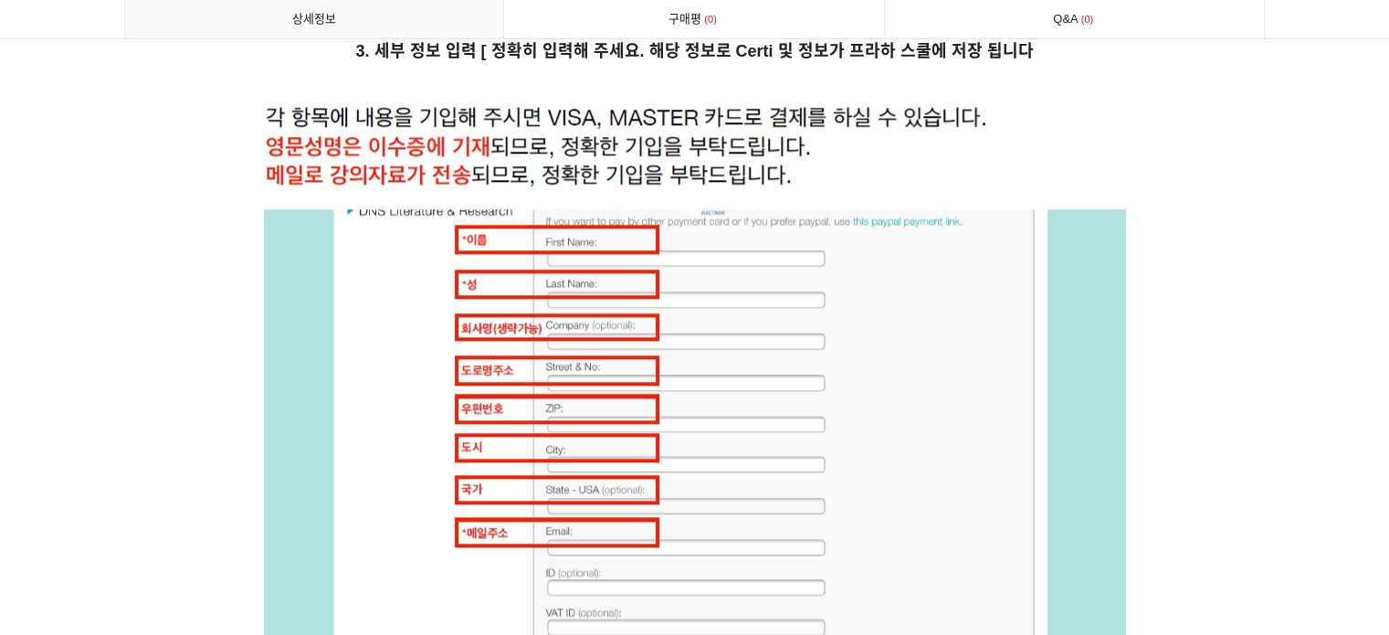
scroll to position [8948, 0]
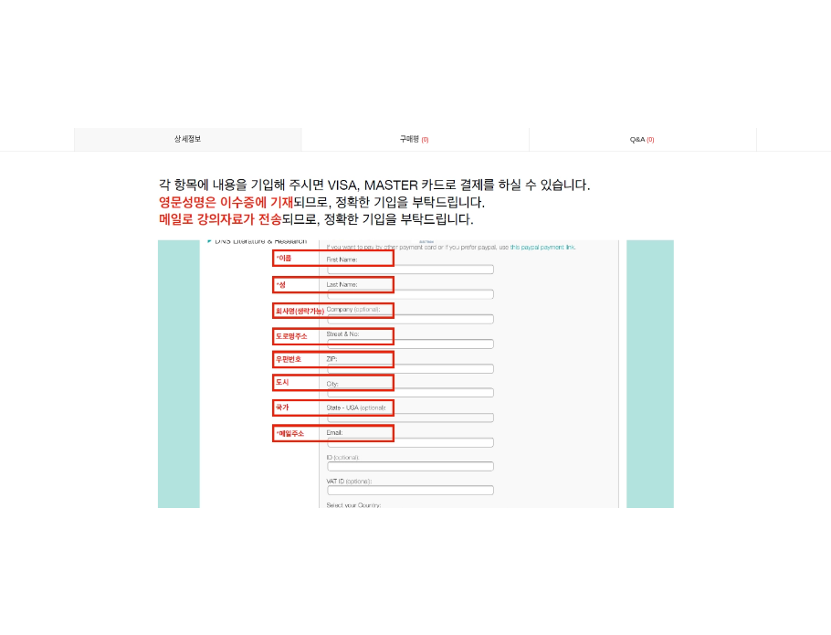
scroll to position [1368, 0]
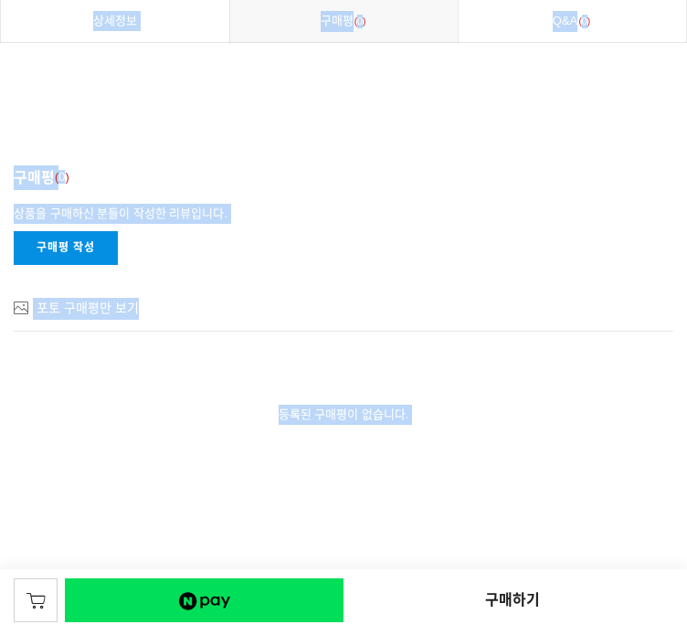
drag, startPoint x: 338, startPoint y: 333, endPoint x: -175, endPoint y: 342, distance: 513.2
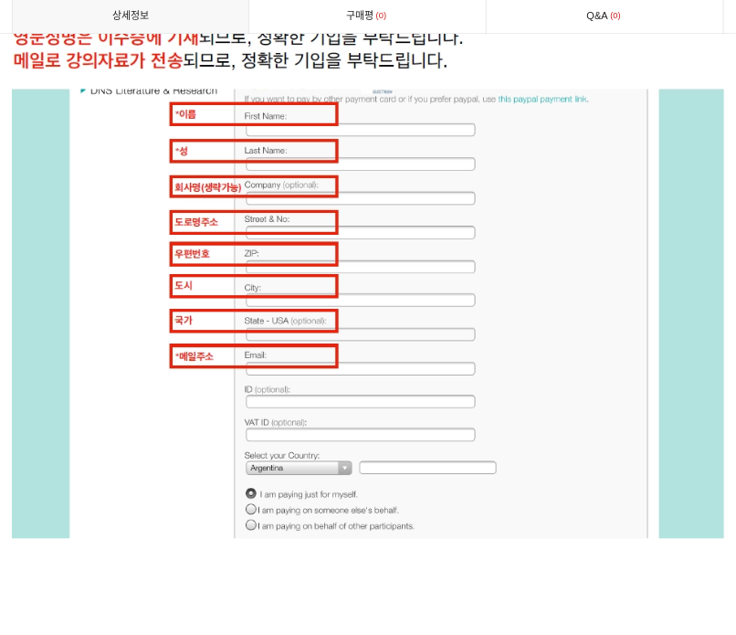
scroll to position [8215, 0]
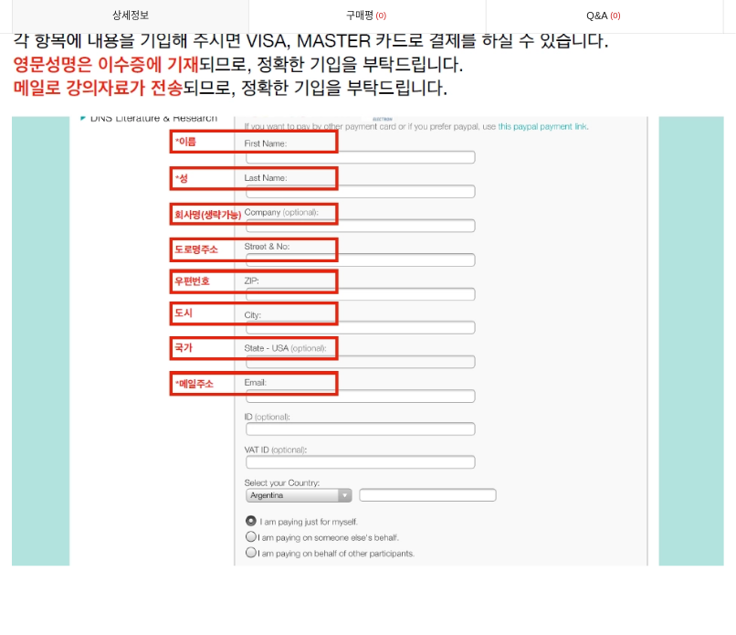
click at [525, 156] on img at bounding box center [368, 298] width 713 height 536
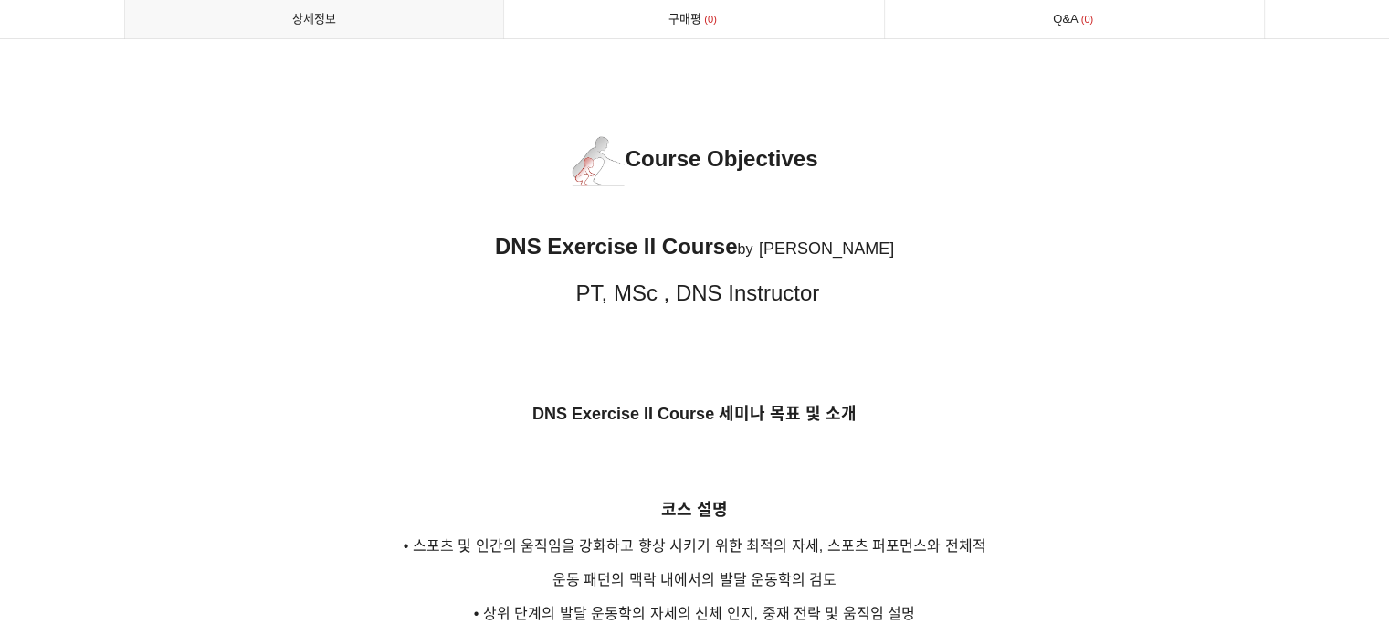
scroll to position [0, 0]
